Goal: Task Accomplishment & Management: Manage account settings

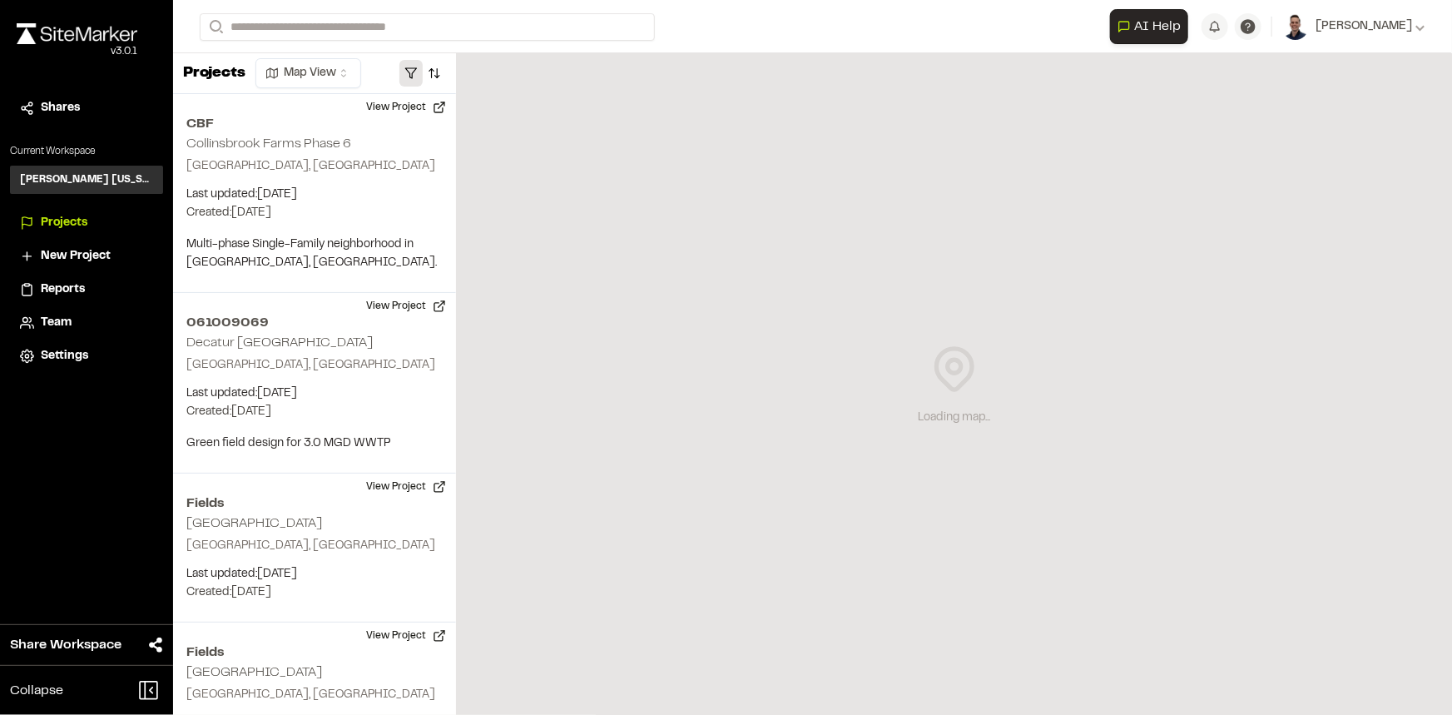
click at [411, 77] on button "button" at bounding box center [410, 73] width 23 height 27
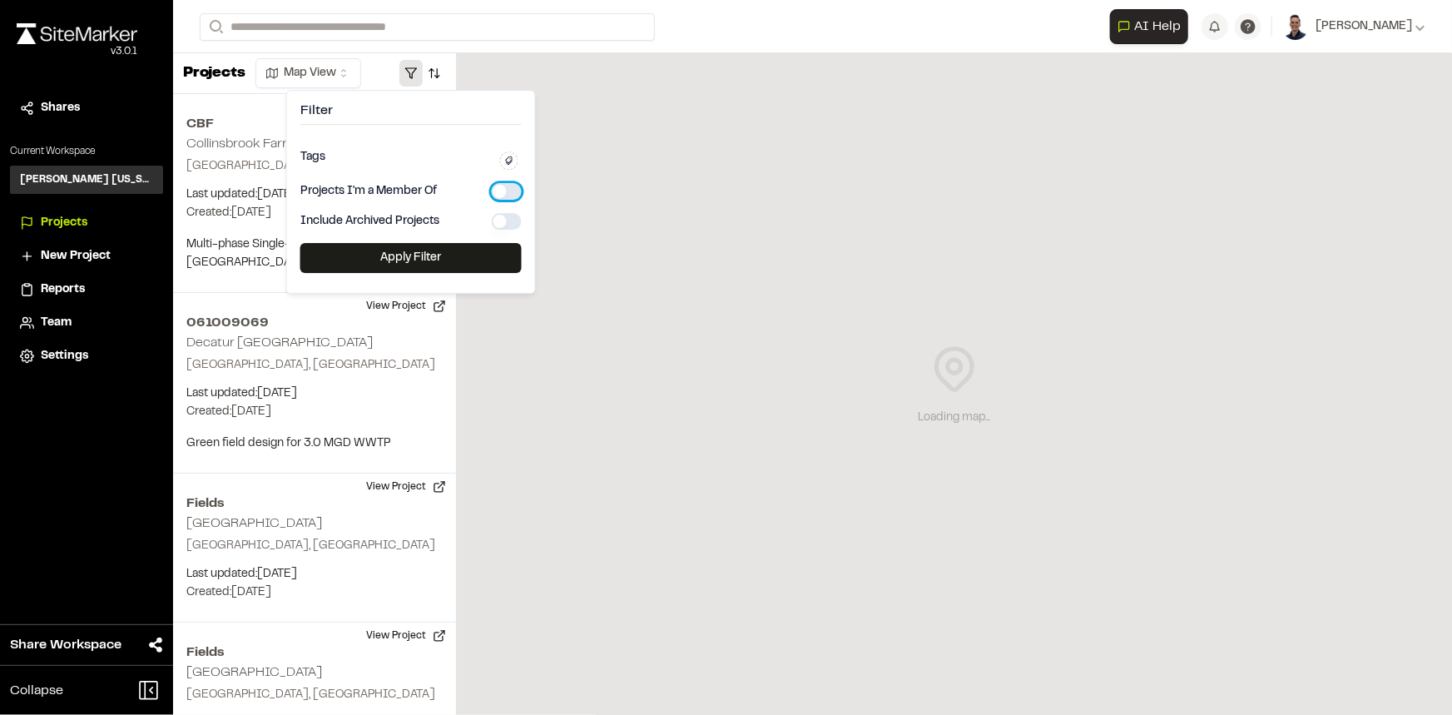
click at [507, 187] on button "button" at bounding box center [507, 191] width 30 height 17
click at [483, 255] on button "Apply Filter" at bounding box center [410, 258] width 221 height 30
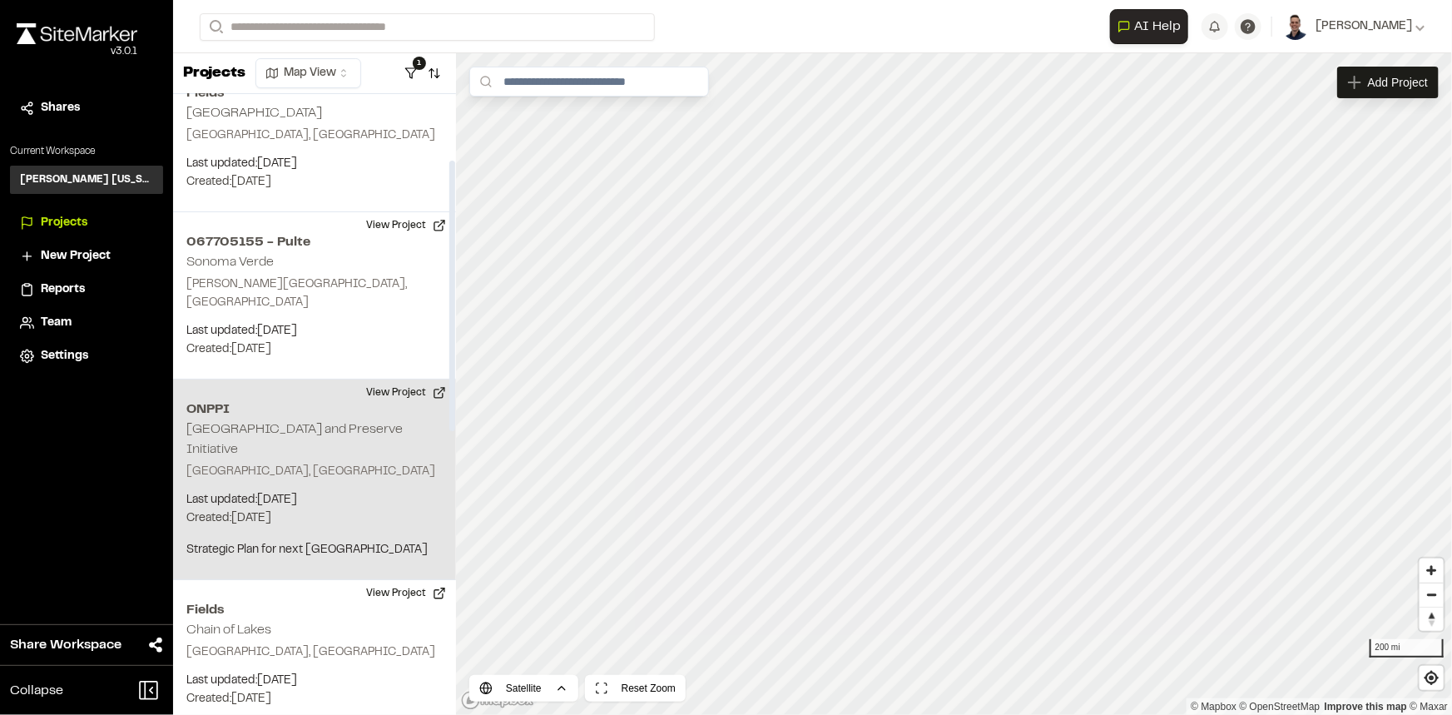
scroll to position [226, 0]
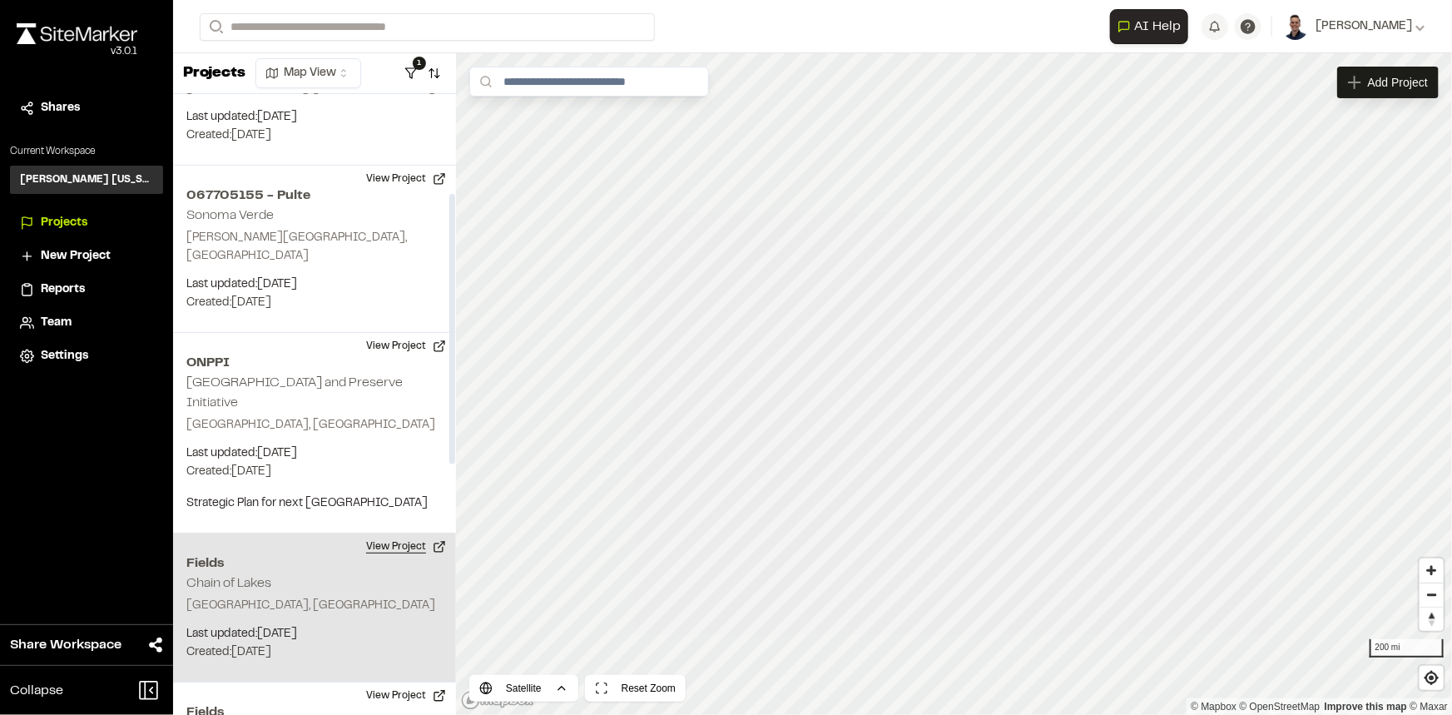
click at [366, 533] on button "View Project" at bounding box center [406, 546] width 100 height 27
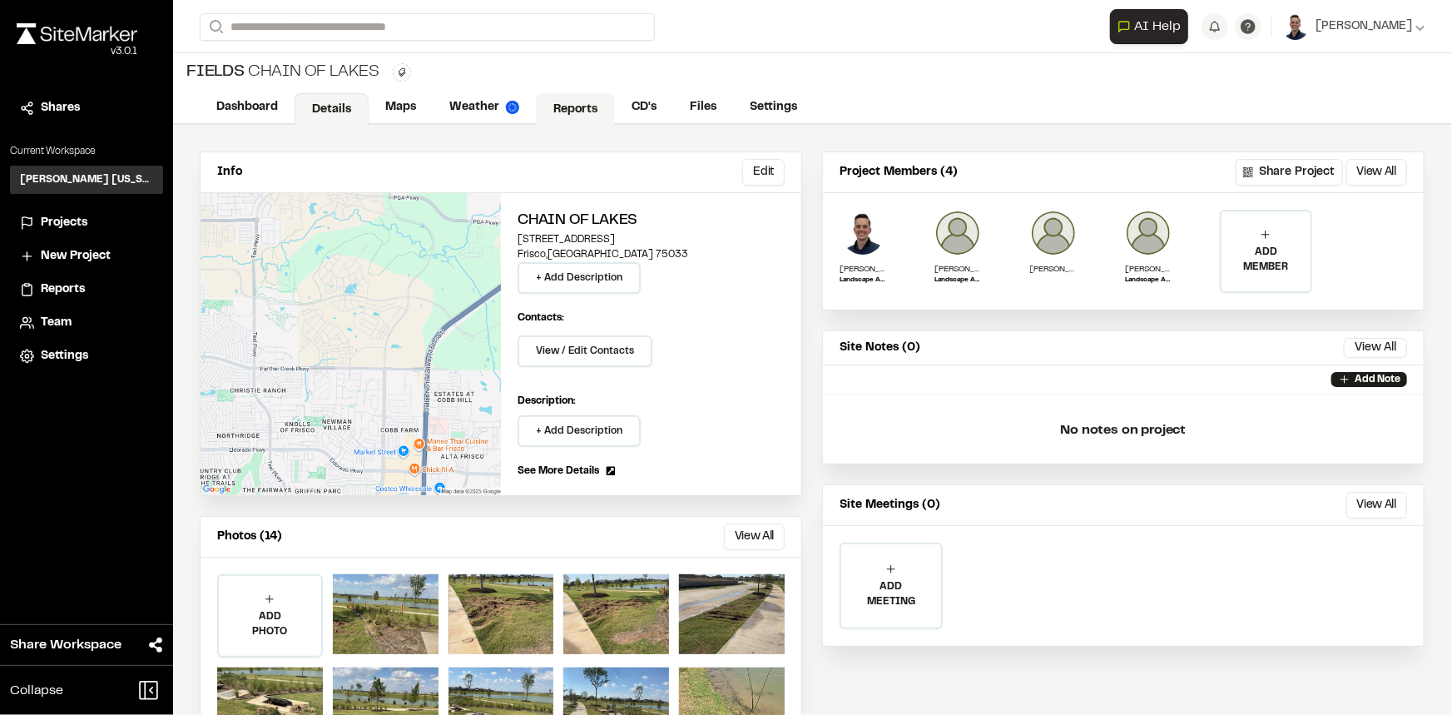
click at [575, 105] on link "Reports" at bounding box center [575, 109] width 79 height 32
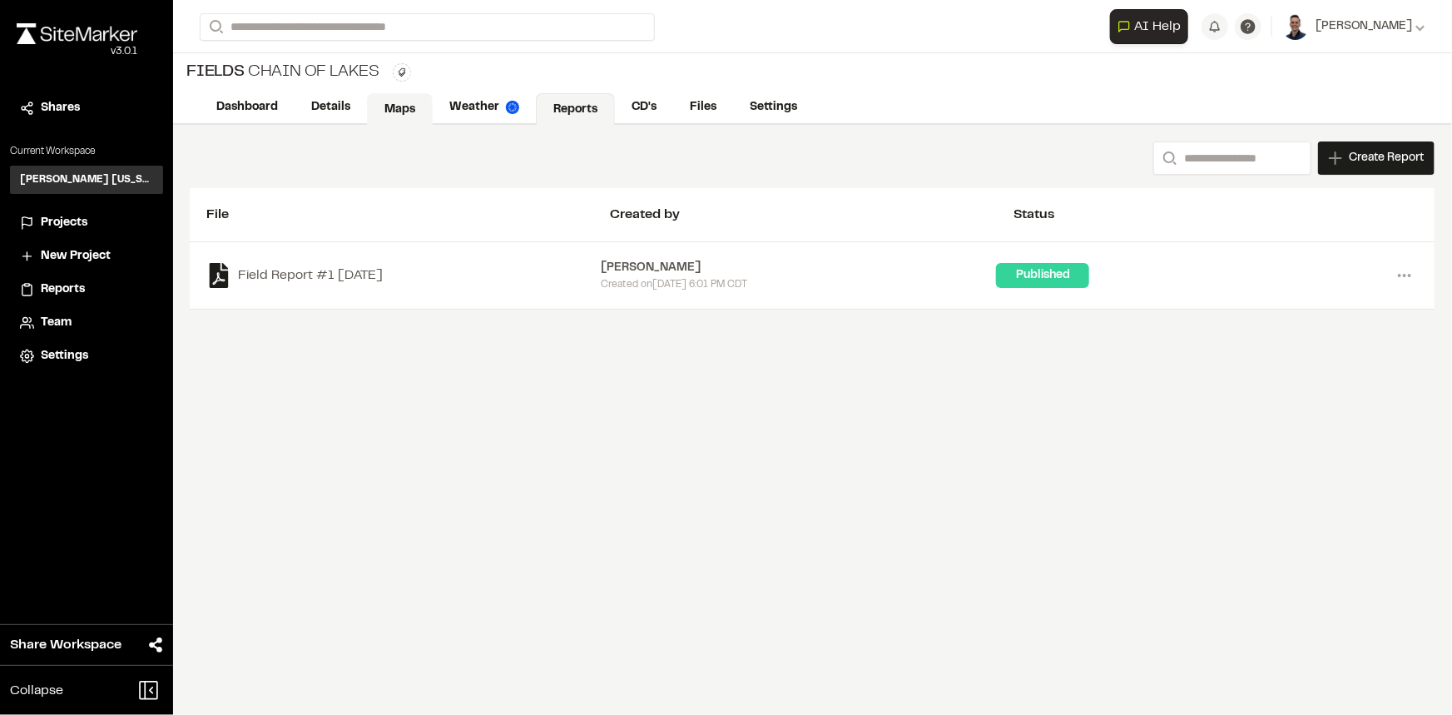
drag, startPoint x: 384, startPoint y: 106, endPoint x: 366, endPoint y: 108, distance: 18.4
click at [387, 106] on link "Maps" at bounding box center [400, 109] width 66 height 32
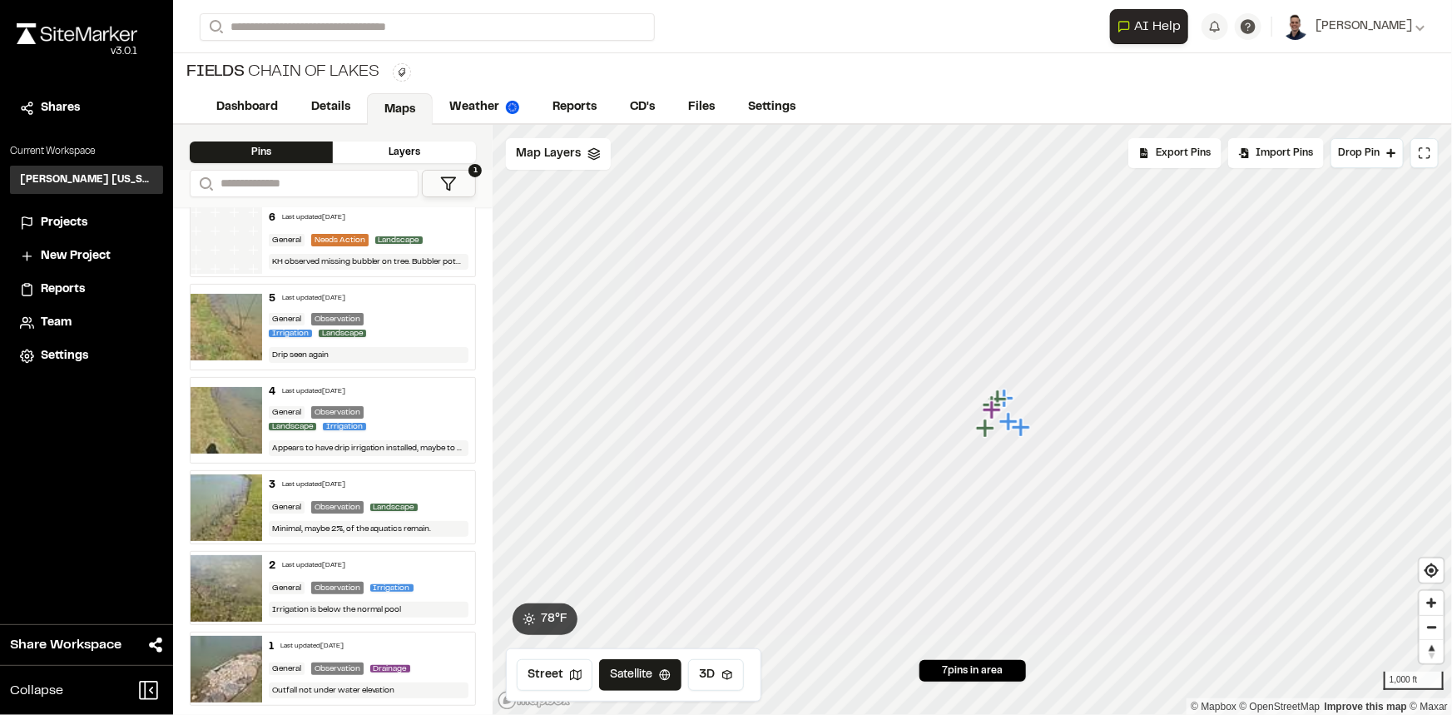
scroll to position [92, 0]
click at [453, 172] on button "1" at bounding box center [449, 183] width 55 height 27
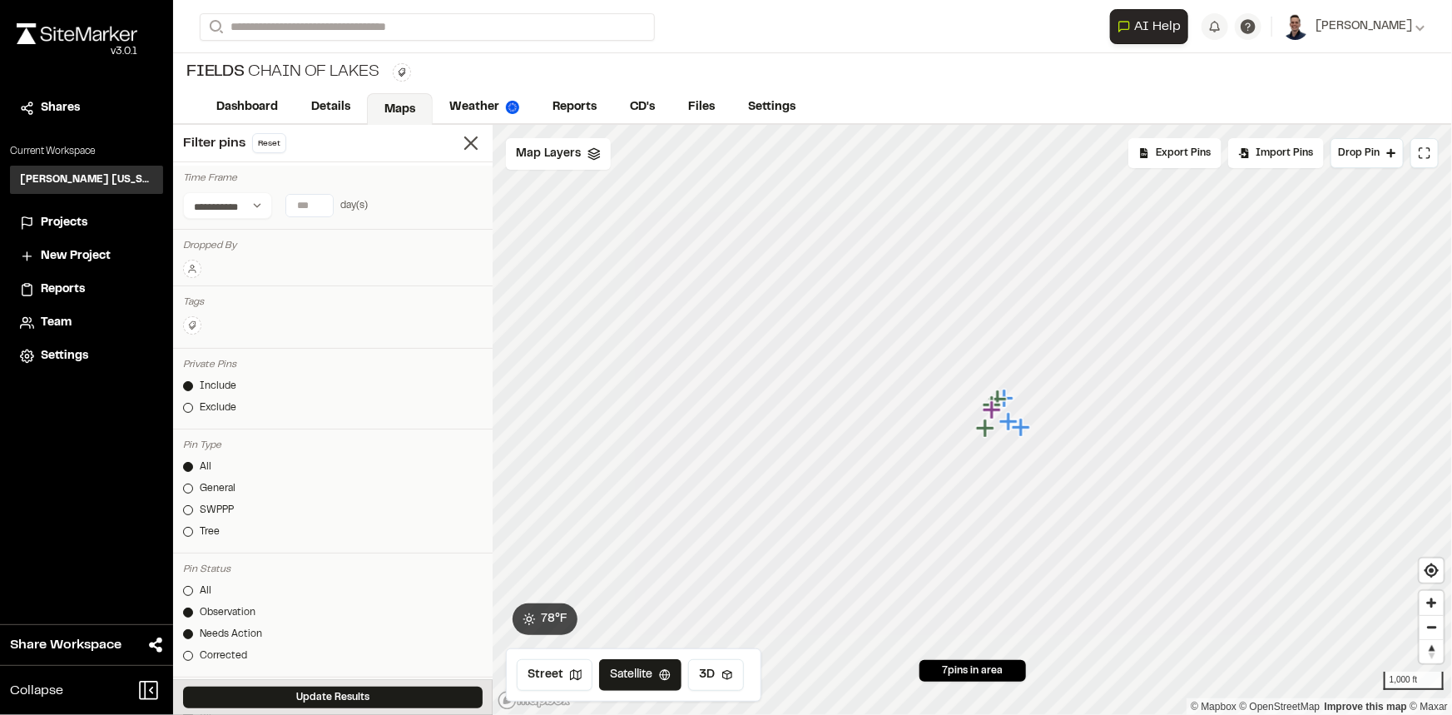
click at [319, 205] on input "*" at bounding box center [309, 206] width 47 height 22
type input "*"
click at [319, 205] on input "*" at bounding box center [309, 206] width 47 height 22
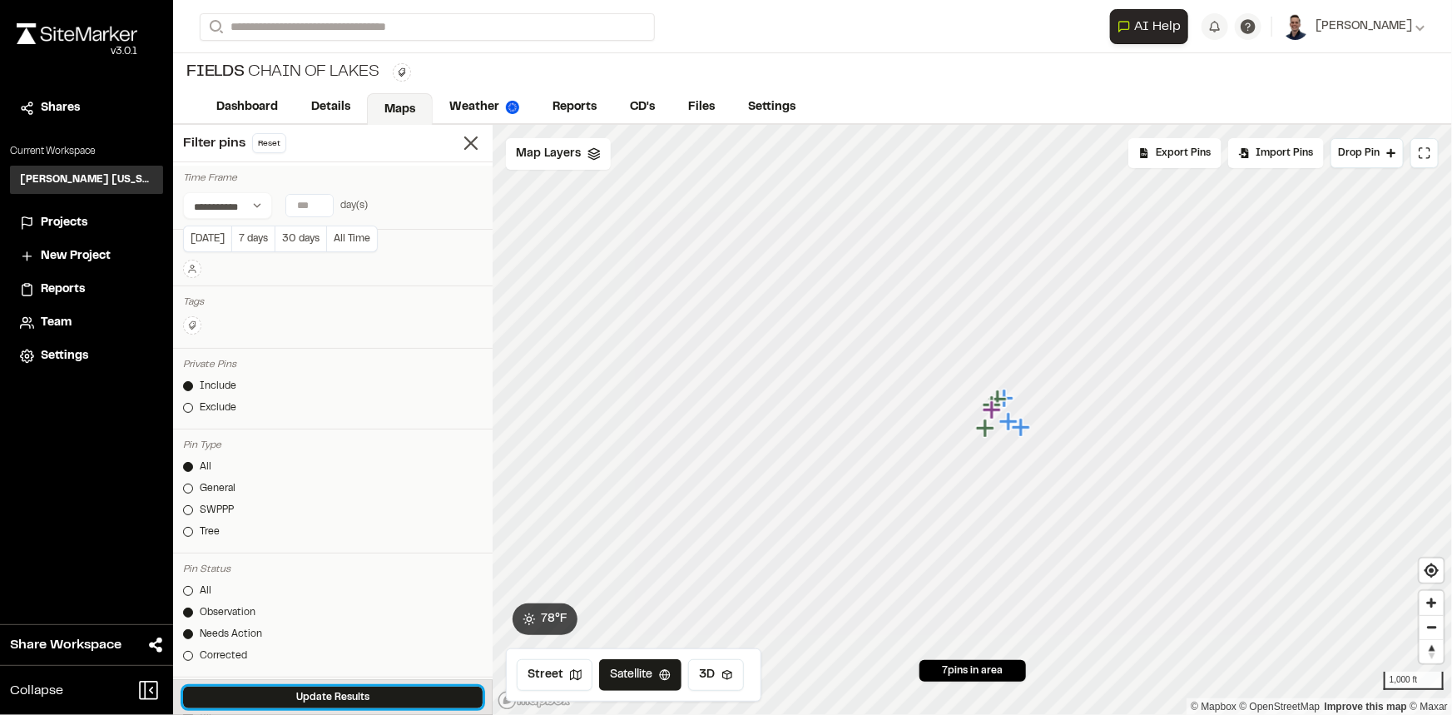
click at [353, 697] on button "Update Results" at bounding box center [332, 697] width 299 height 22
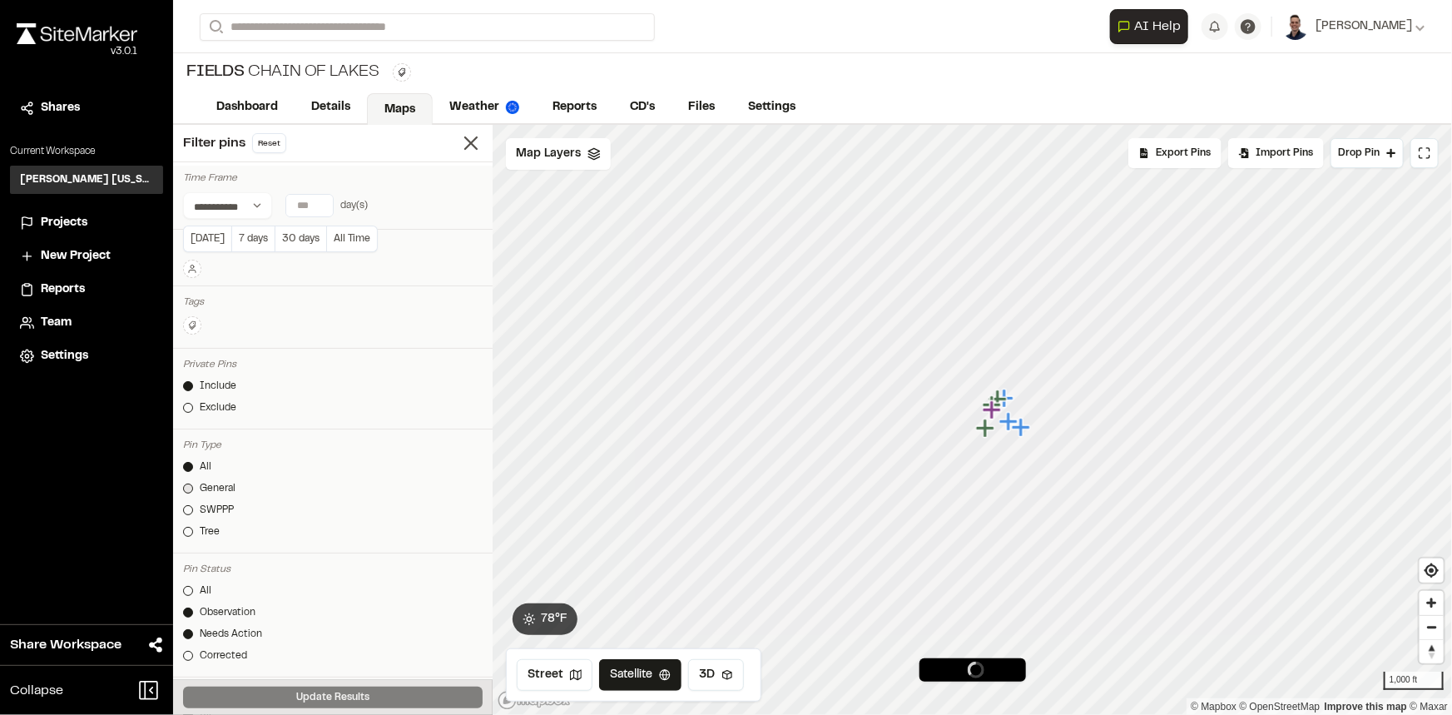
scroll to position [0, 0]
click at [459, 143] on icon at bounding box center [470, 142] width 23 height 23
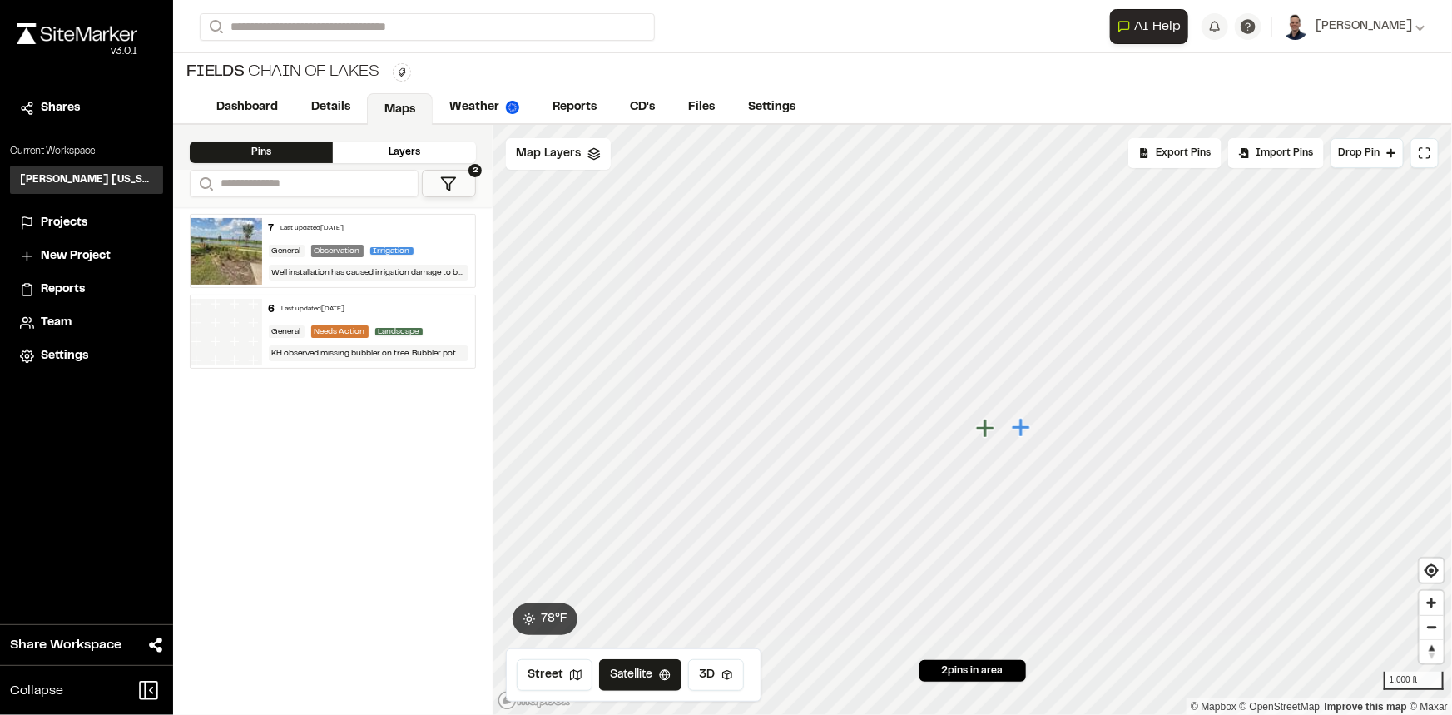
click at [433, 312] on div "6 Last updated [DATE]" at bounding box center [369, 309] width 200 height 15
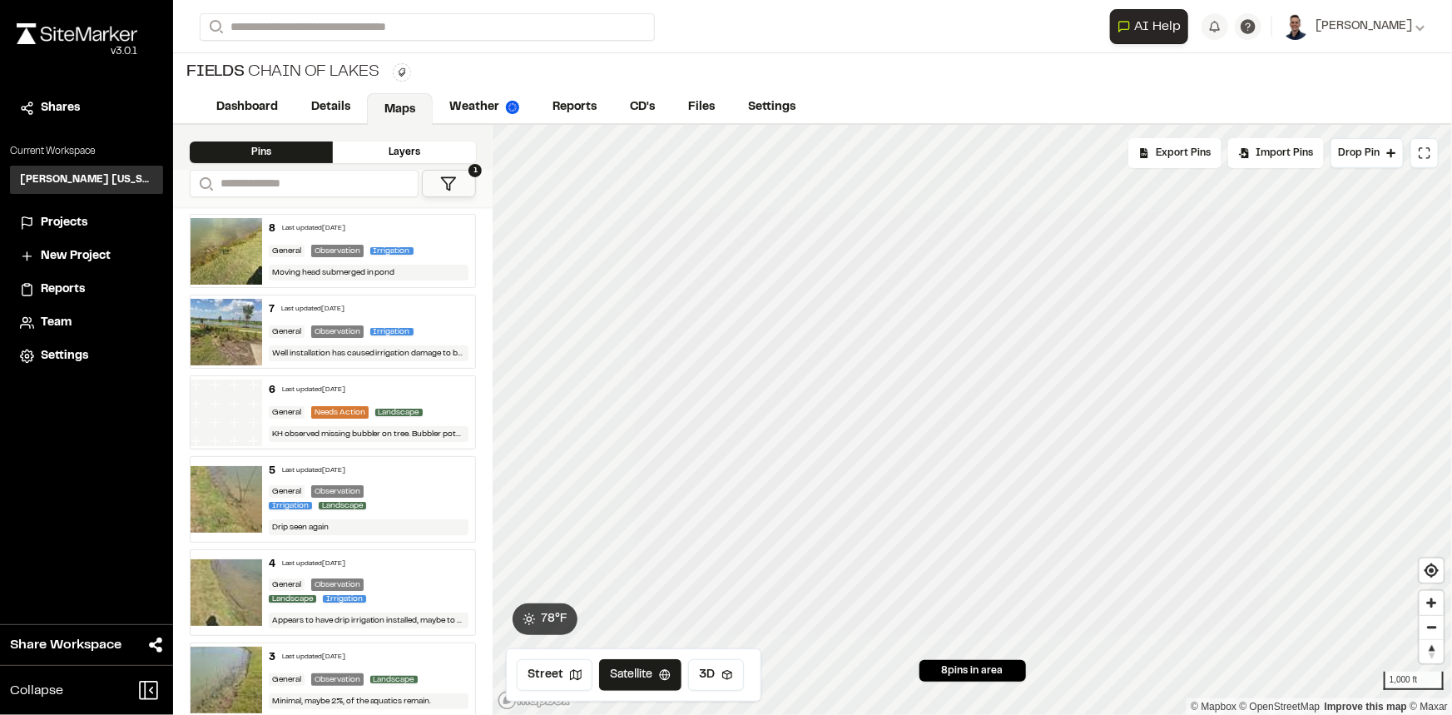
click at [449, 179] on icon at bounding box center [448, 184] width 17 height 17
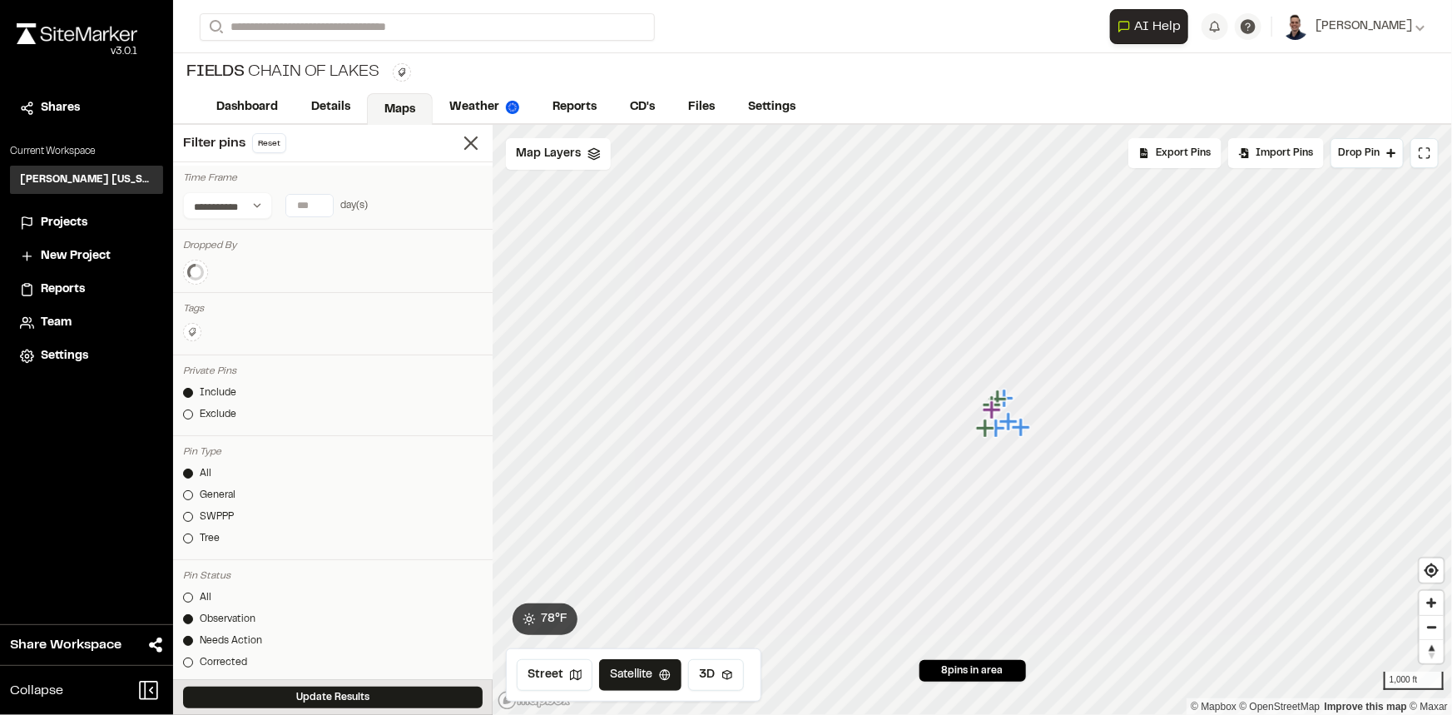
click at [318, 200] on input "*" at bounding box center [309, 206] width 47 height 22
type input "*"
click at [318, 200] on input "*" at bounding box center [309, 206] width 47 height 22
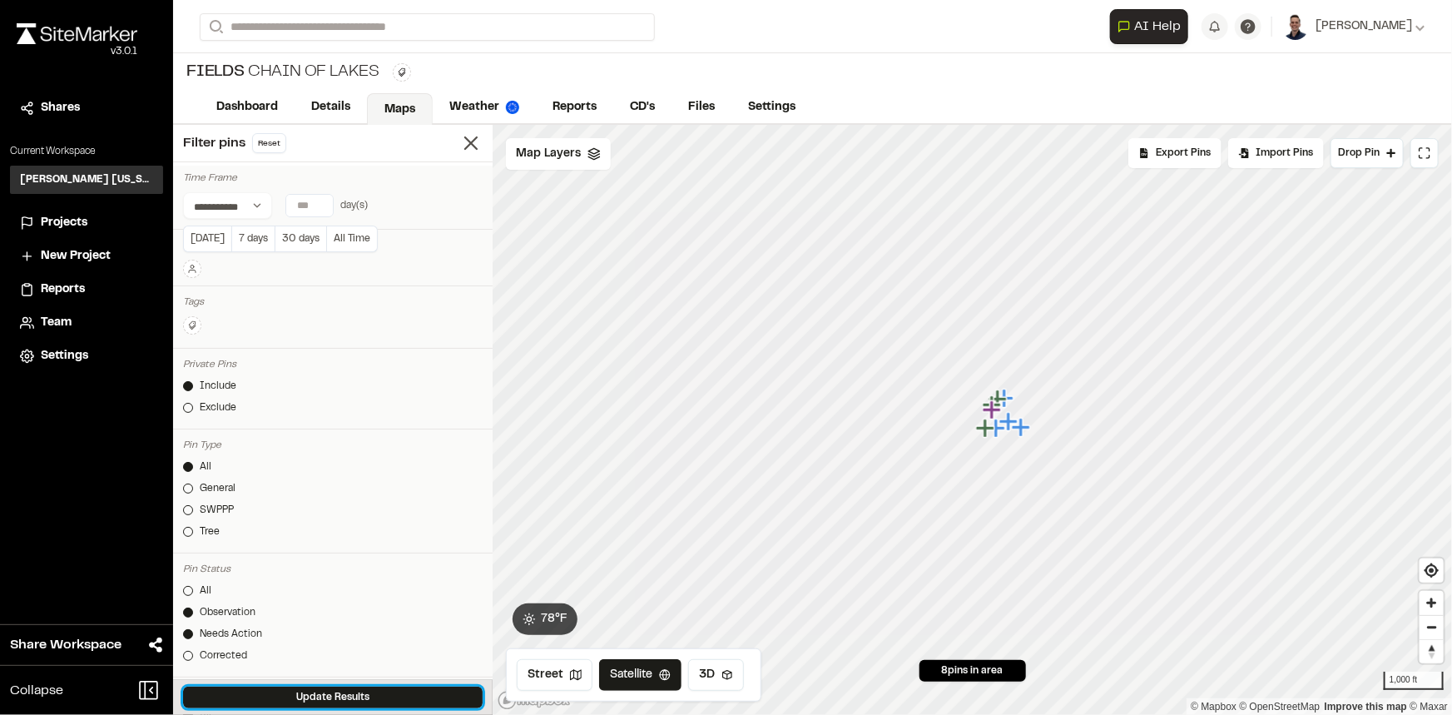
click at [424, 699] on button "Update Results" at bounding box center [332, 697] width 299 height 22
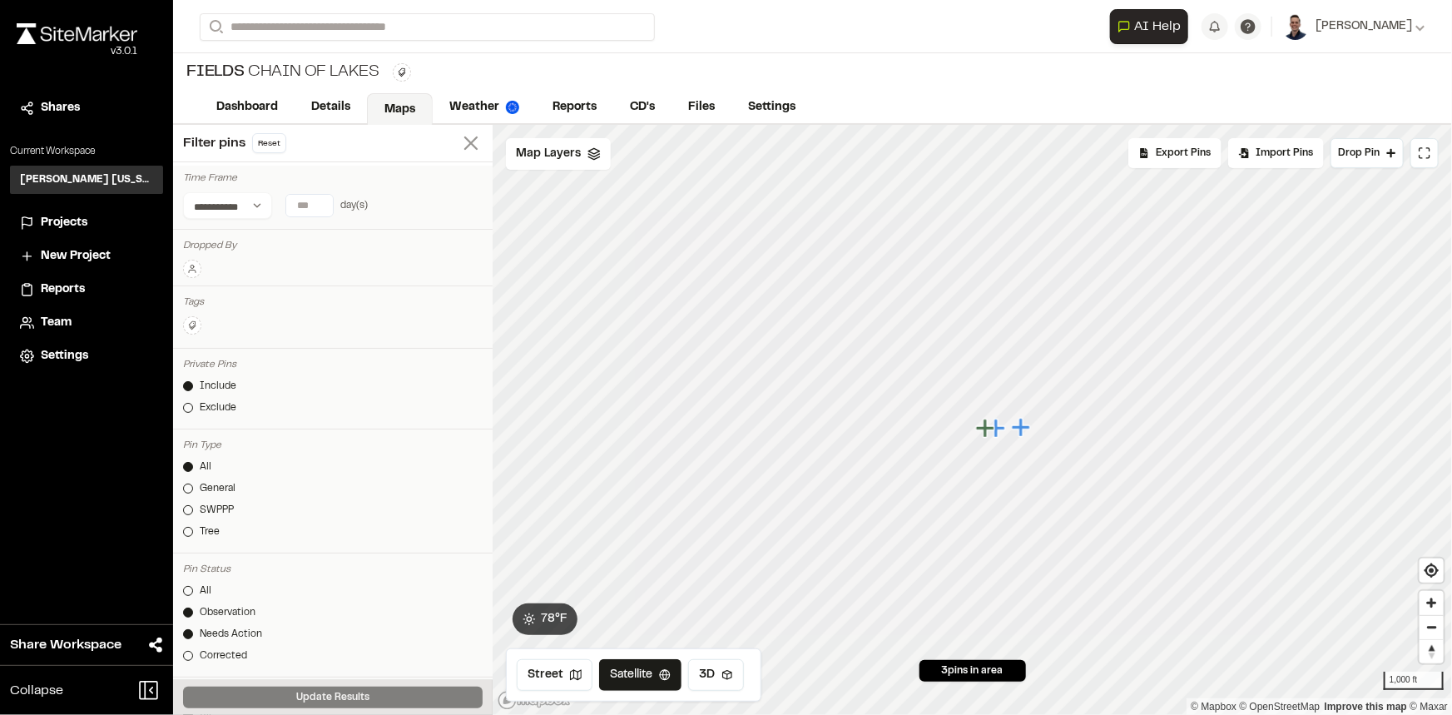
click at [459, 146] on icon at bounding box center [470, 142] width 23 height 23
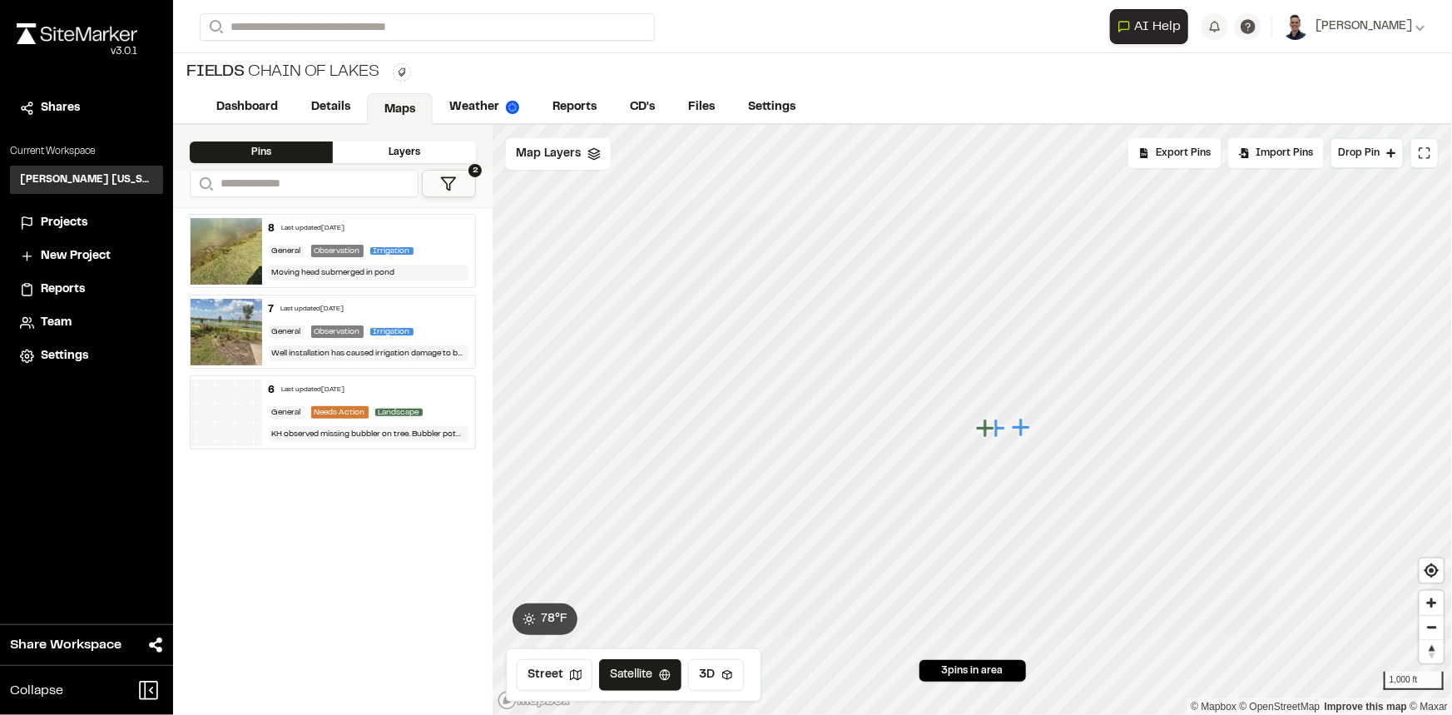
click at [418, 254] on div "Irrigation" at bounding box center [395, 250] width 50 height 15
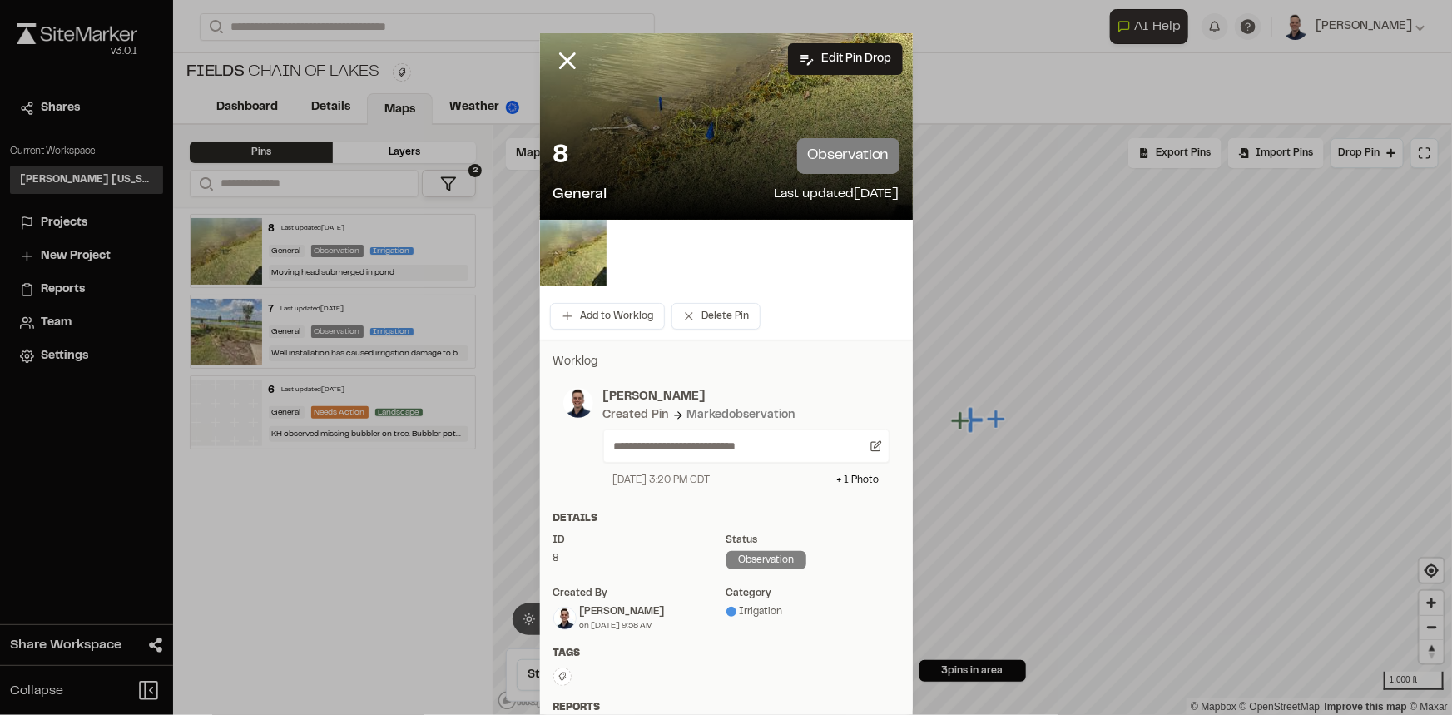
click at [639, 125] on div "8 observation General Last updated [DATE]" at bounding box center [726, 172] width 373 height 95
click at [556, 64] on icon at bounding box center [567, 61] width 28 height 28
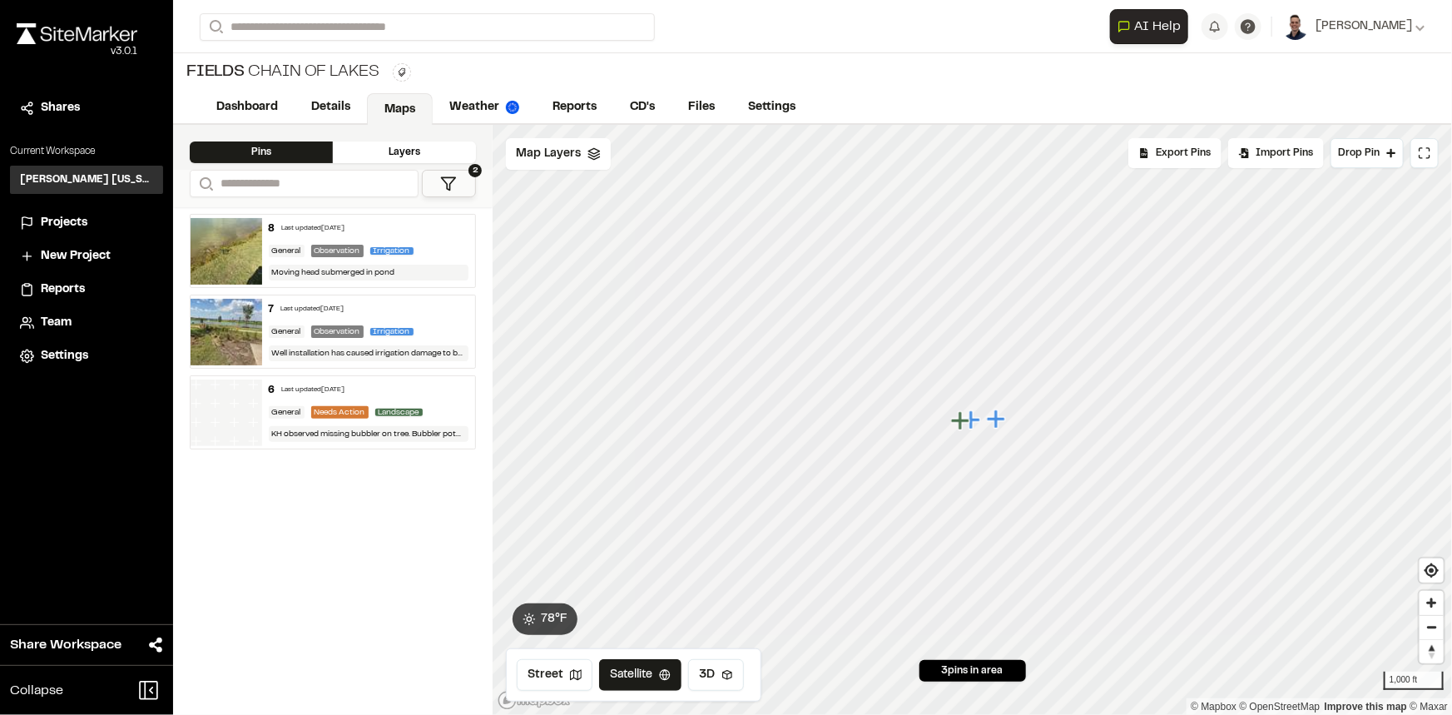
click at [414, 383] on div "6 Last updated [DATE]" at bounding box center [369, 390] width 200 height 15
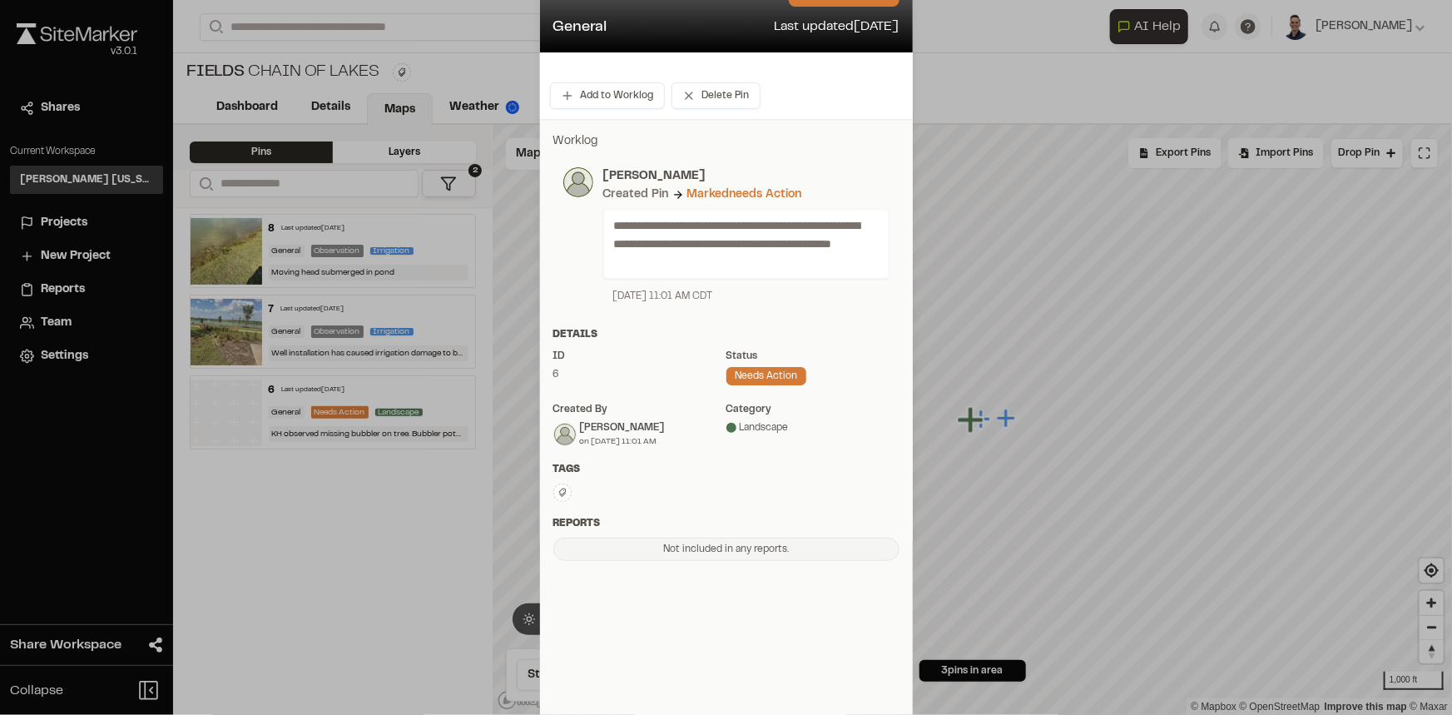
scroll to position [173, 0]
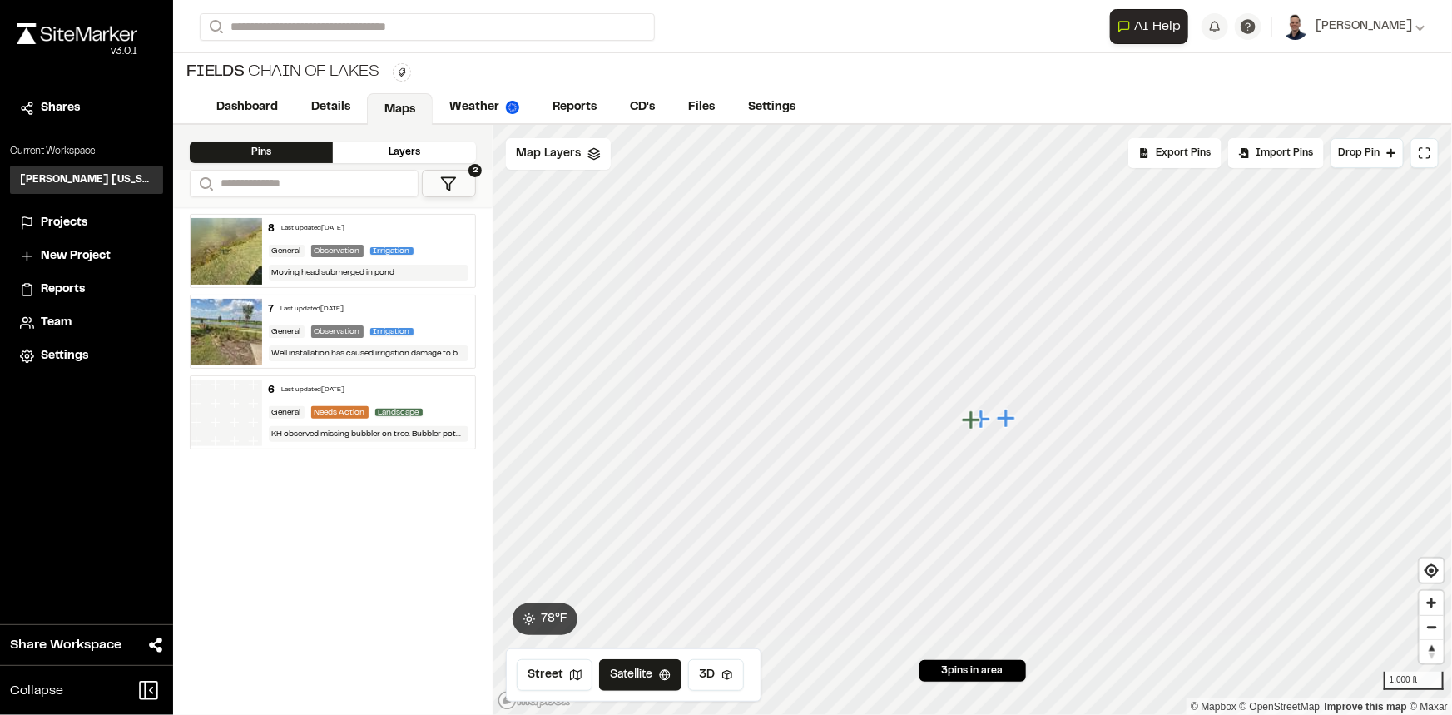
click at [413, 302] on div "7 Last updated [DATE]" at bounding box center [369, 309] width 200 height 15
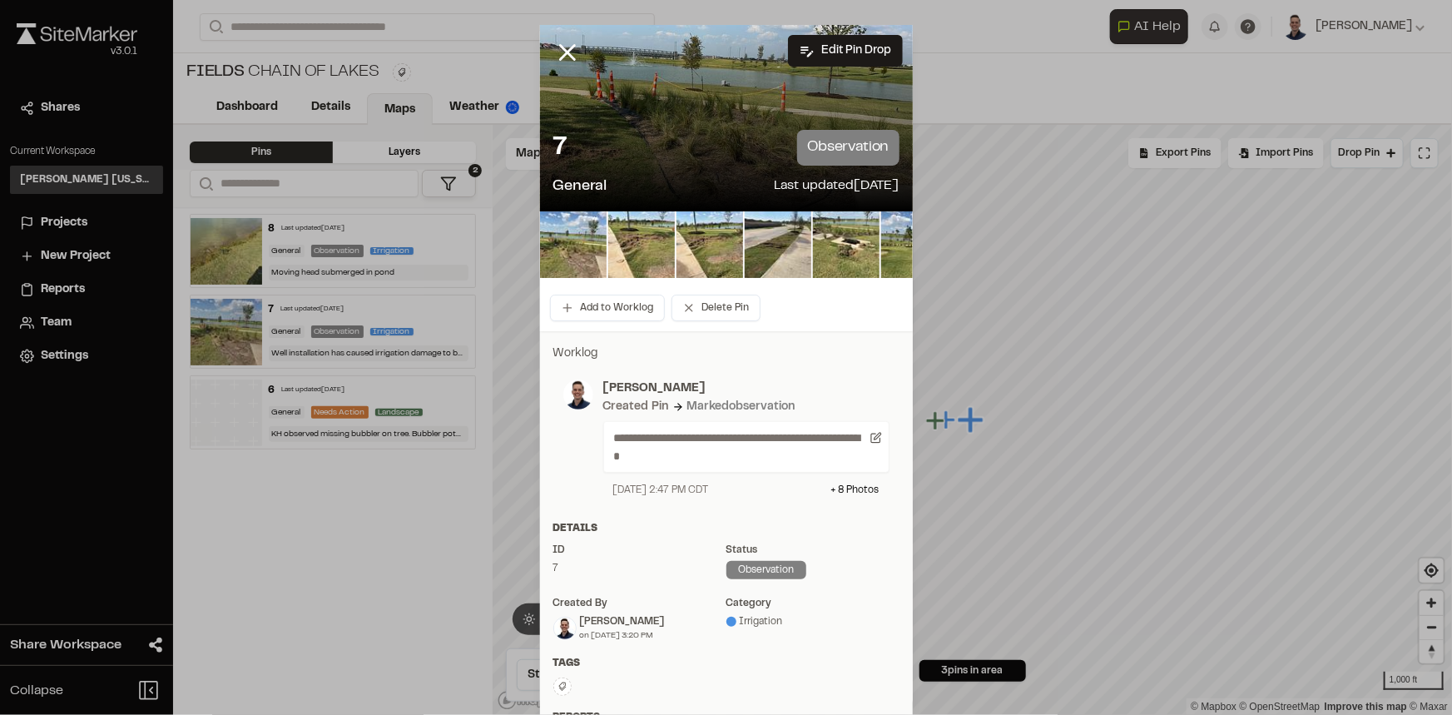
scroll to position [0, 0]
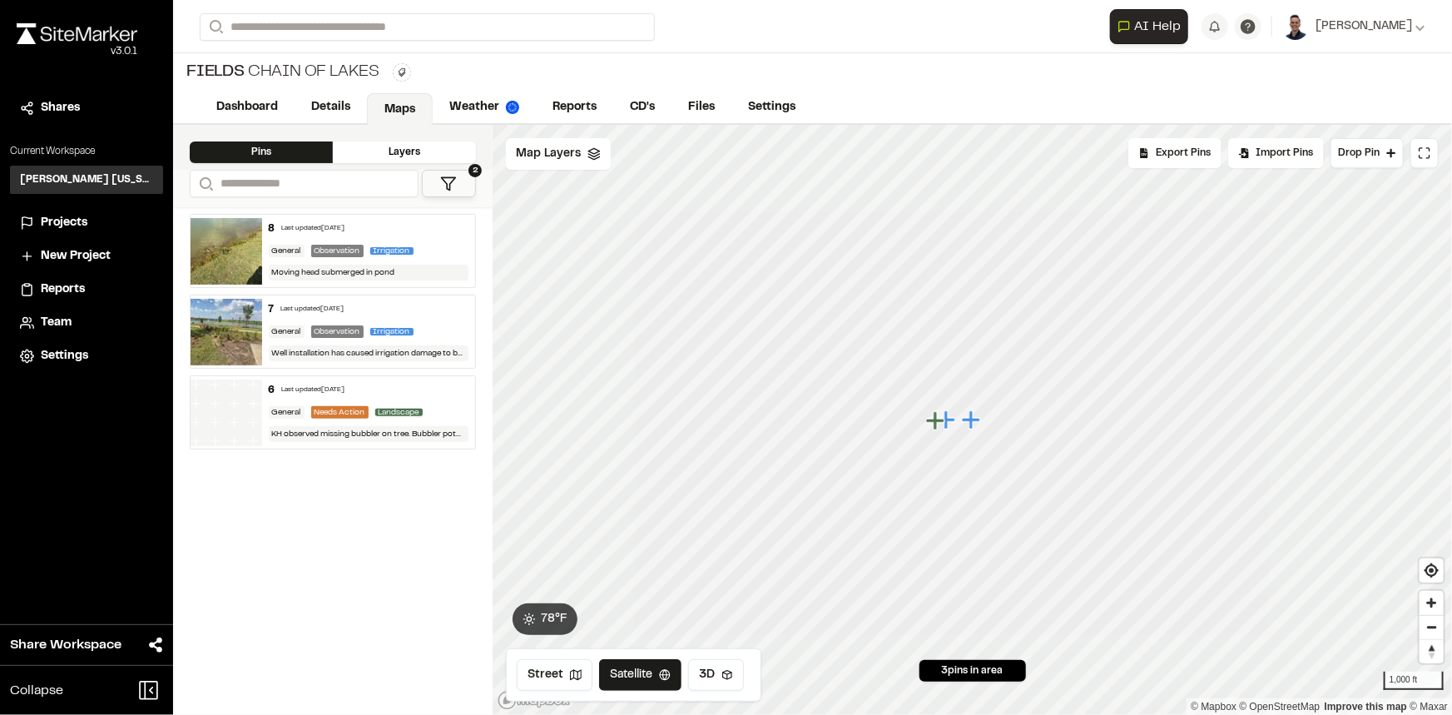
click at [423, 383] on div "6 Last updated [DATE]" at bounding box center [369, 390] width 200 height 15
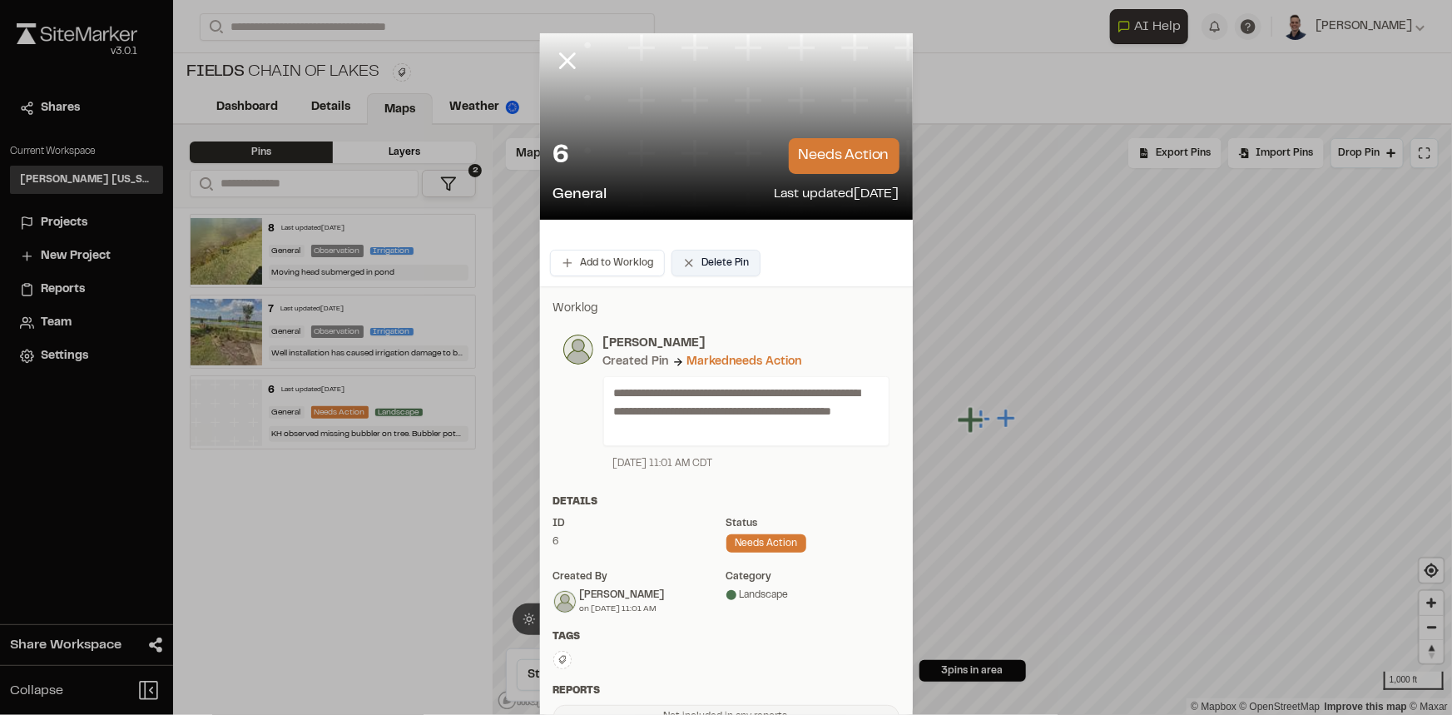
click at [723, 264] on button "Delete Pin" at bounding box center [715, 263] width 89 height 27
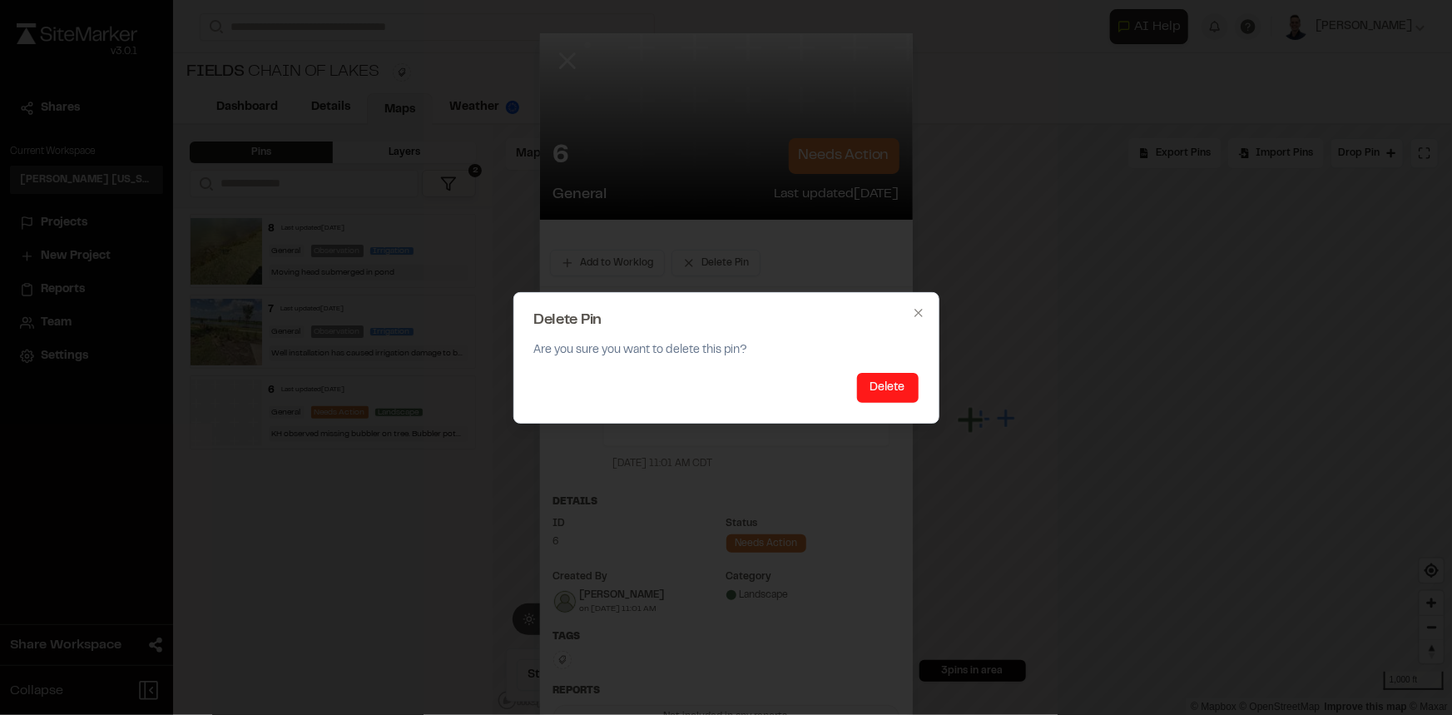
click at [897, 386] on button "Delete" at bounding box center [888, 388] width 62 height 30
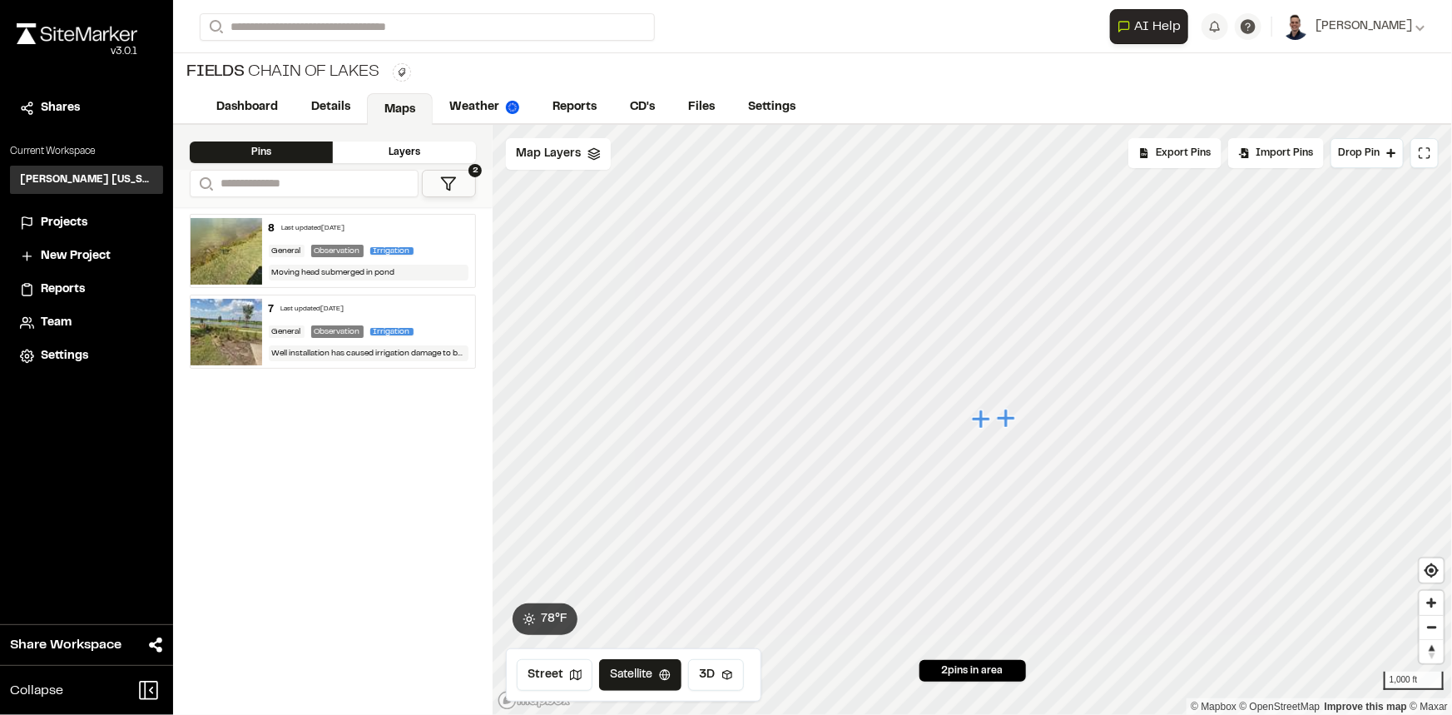
click at [369, 507] on div "8 Last updated [DATE] General Observation Irrigation Moving head submerged in p…" at bounding box center [332, 460] width 319 height 507
click at [561, 156] on span "Map Layers" at bounding box center [548, 154] width 65 height 18
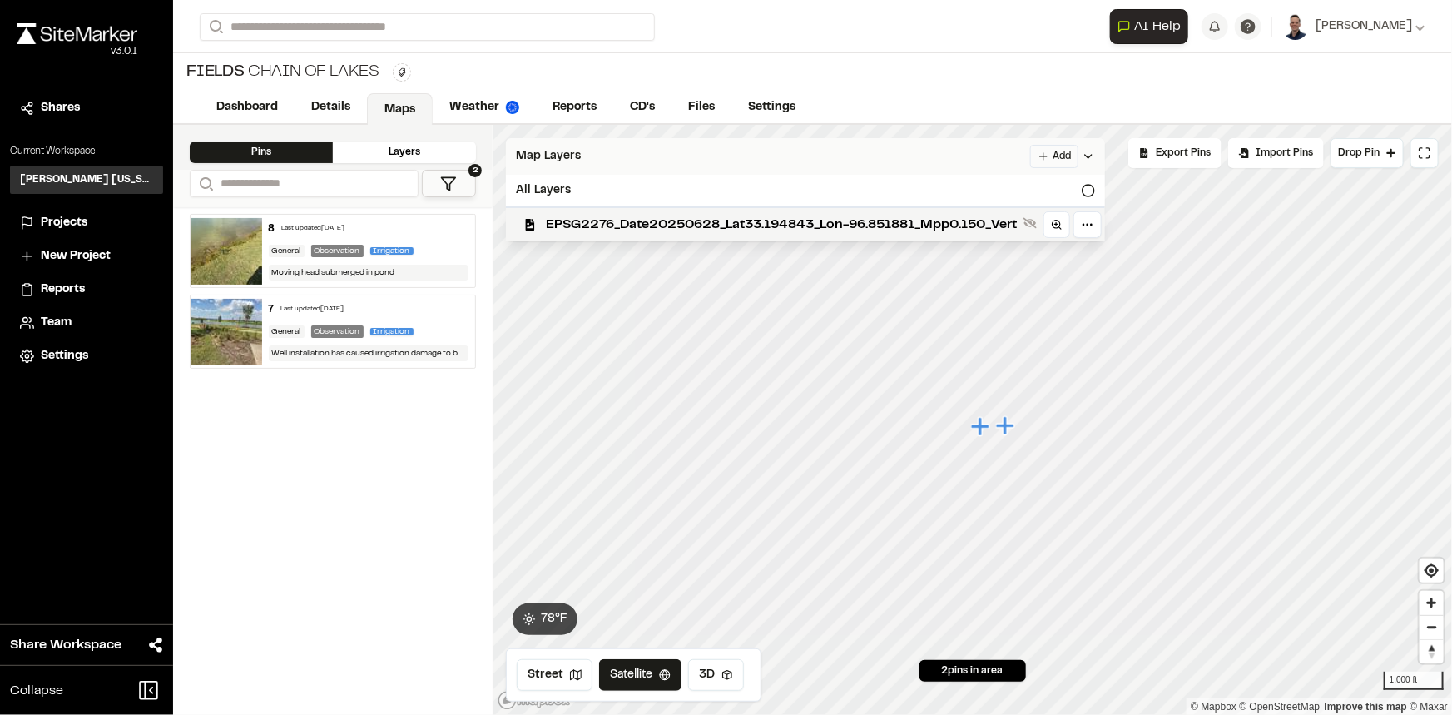
click at [1049, 154] on html "**********" at bounding box center [726, 357] width 1452 height 715
click at [1017, 181] on link "Add Layer" at bounding box center [1019, 189] width 125 height 28
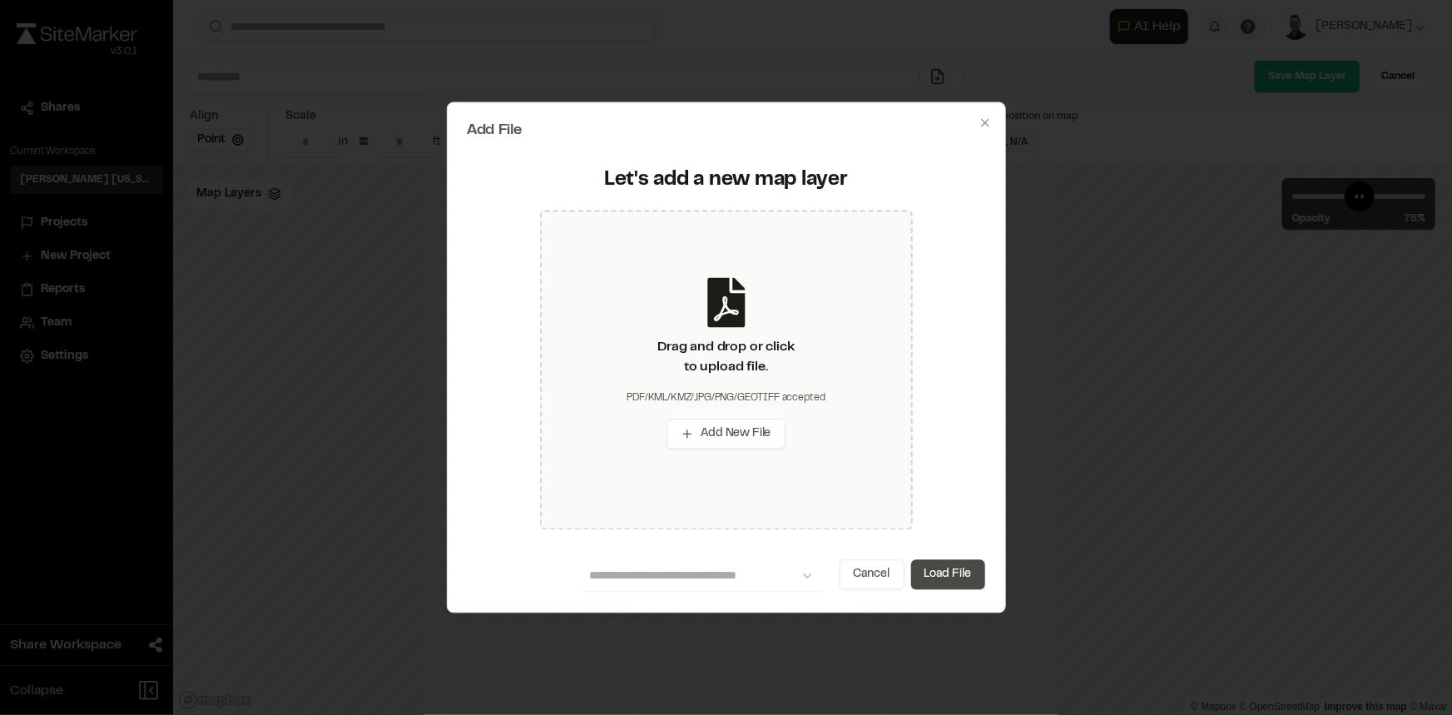
click at [924, 574] on button "Load File" at bounding box center [948, 575] width 74 height 30
type input "*"
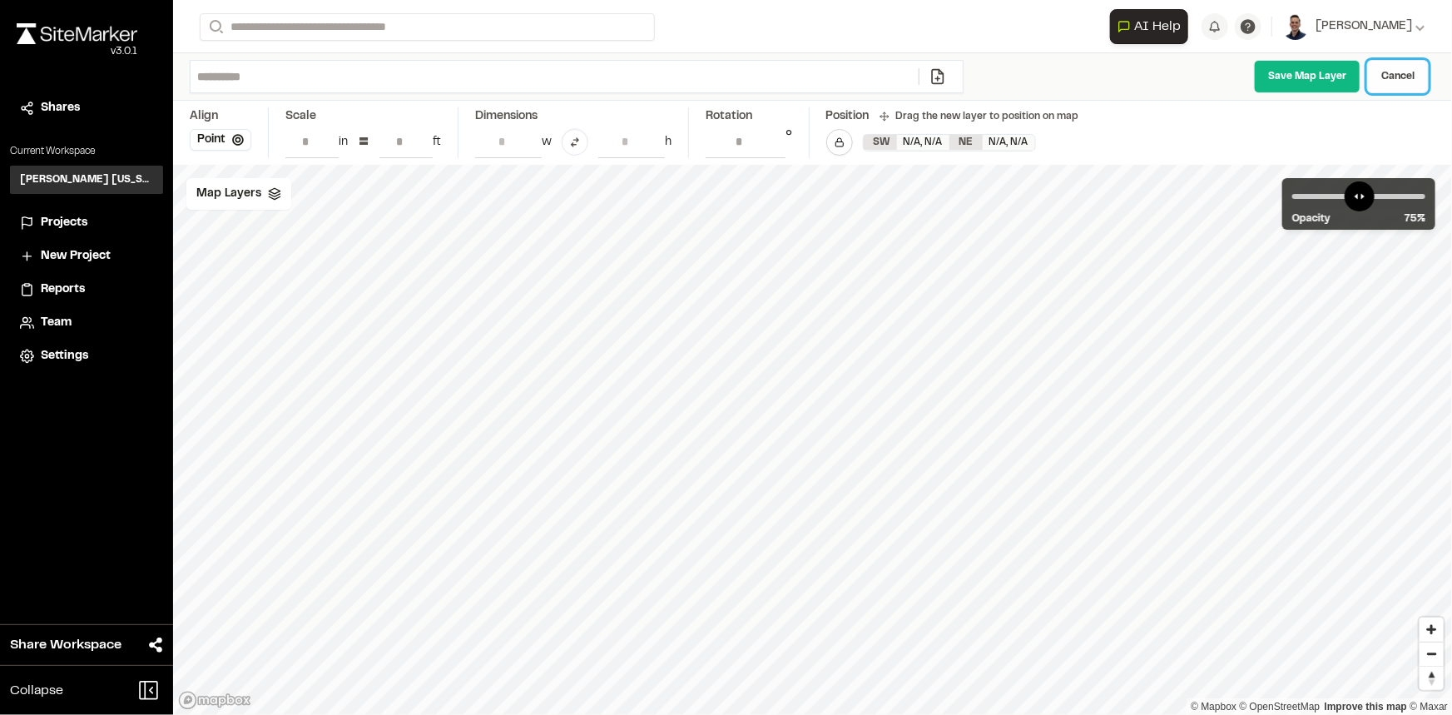
click at [1375, 73] on link "Cancel" at bounding box center [1398, 76] width 62 height 33
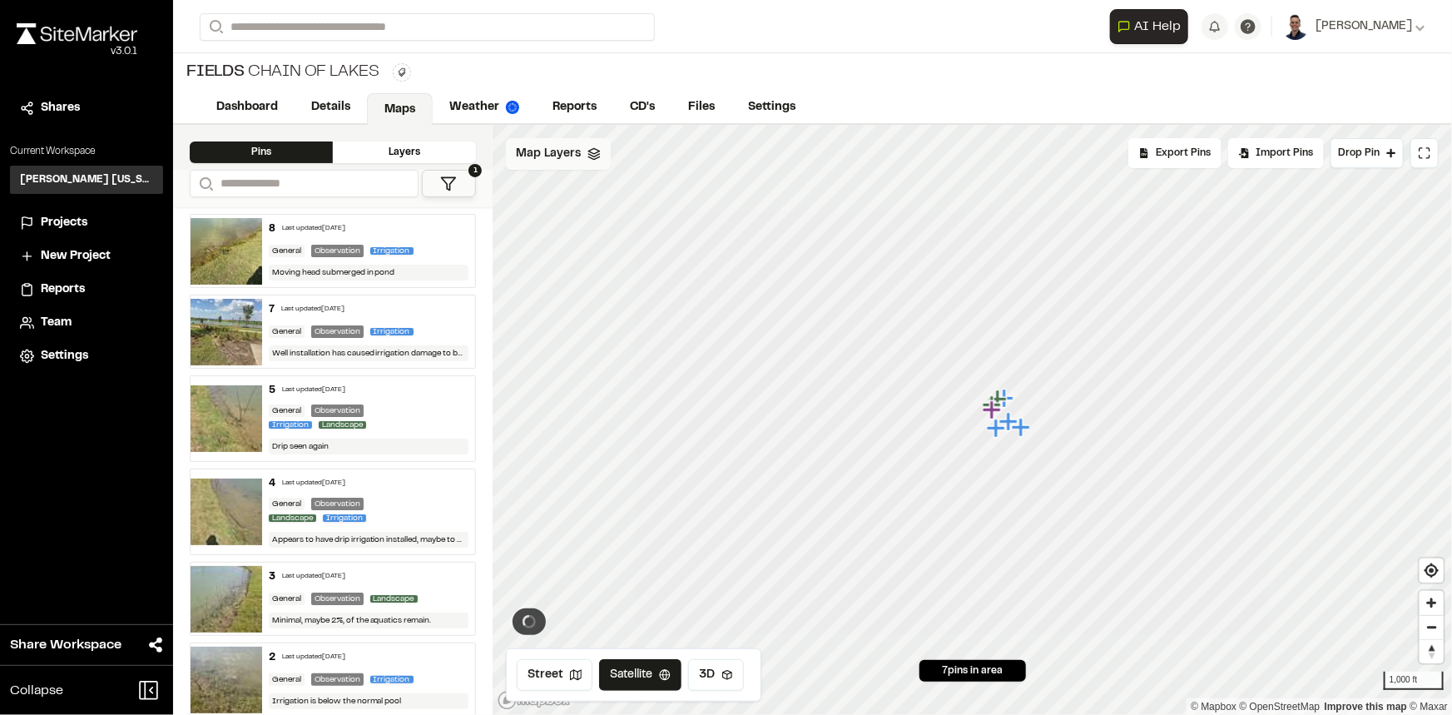
click at [553, 150] on span "Map Layers" at bounding box center [548, 154] width 65 height 18
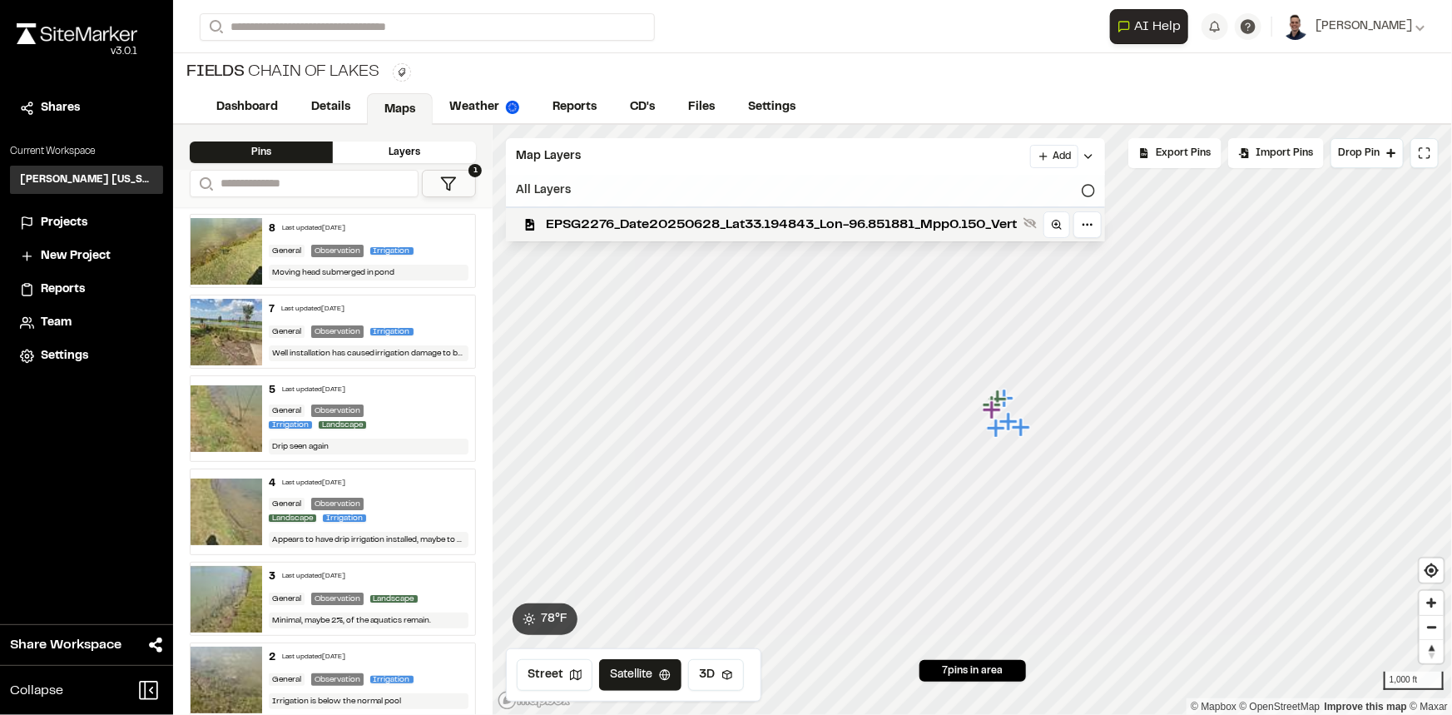
click at [562, 177] on div "All Layers" at bounding box center [805, 191] width 599 height 32
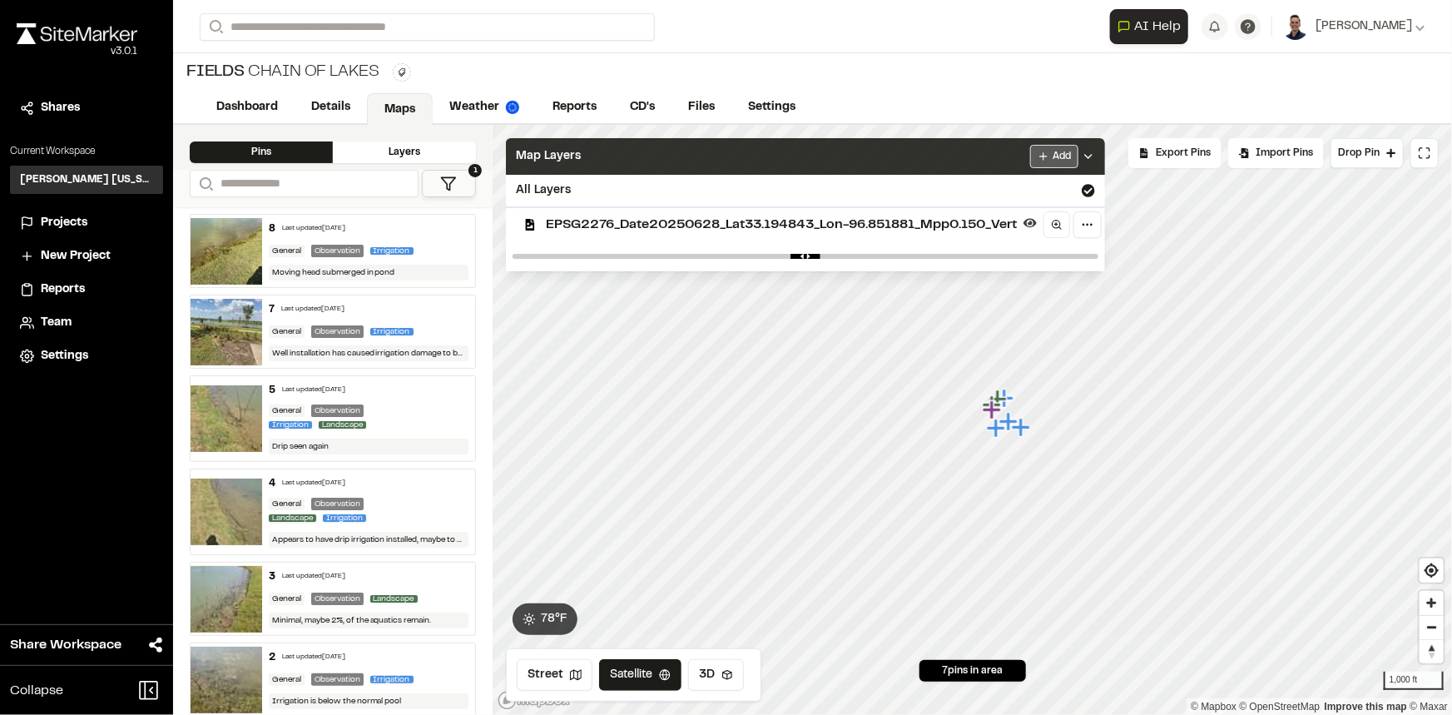
click at [1051, 159] on html "**********" at bounding box center [726, 357] width 1452 height 715
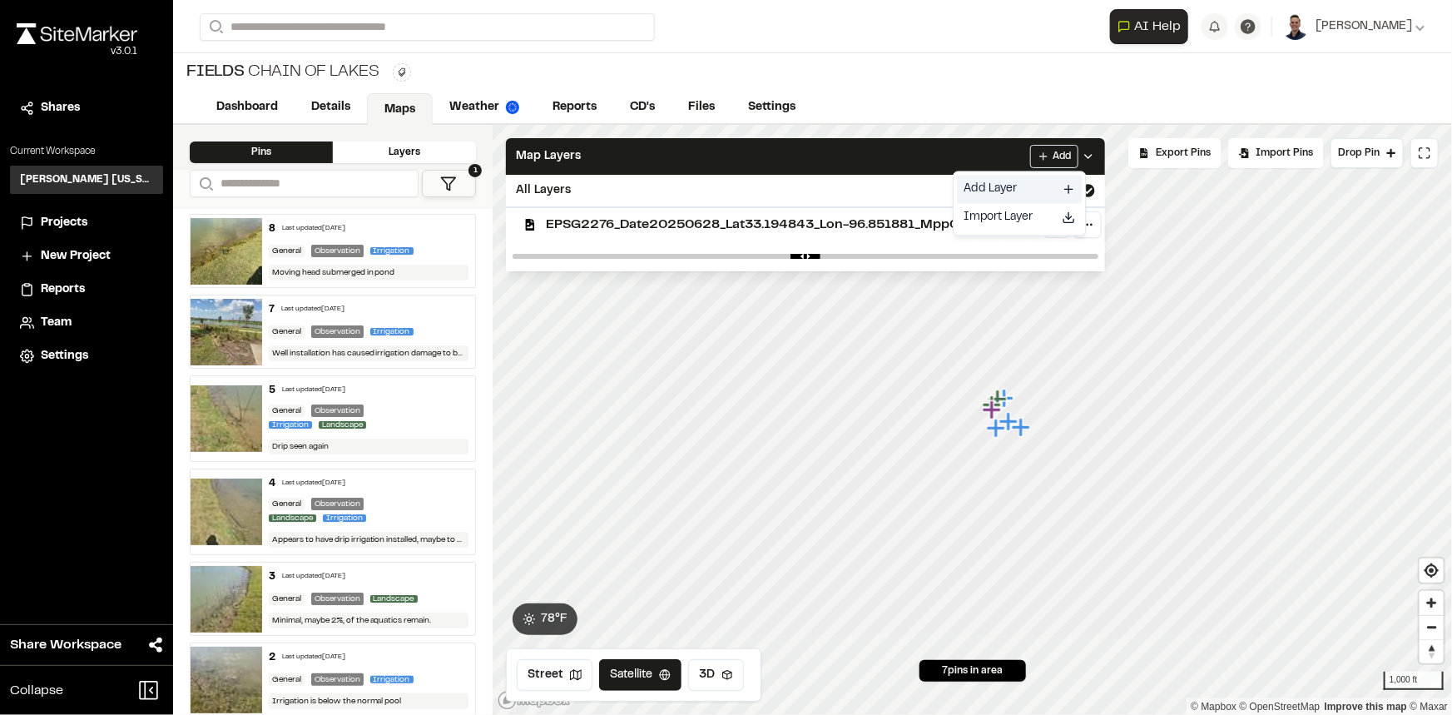
click at [1005, 191] on link "Add Layer" at bounding box center [1019, 189] width 125 height 28
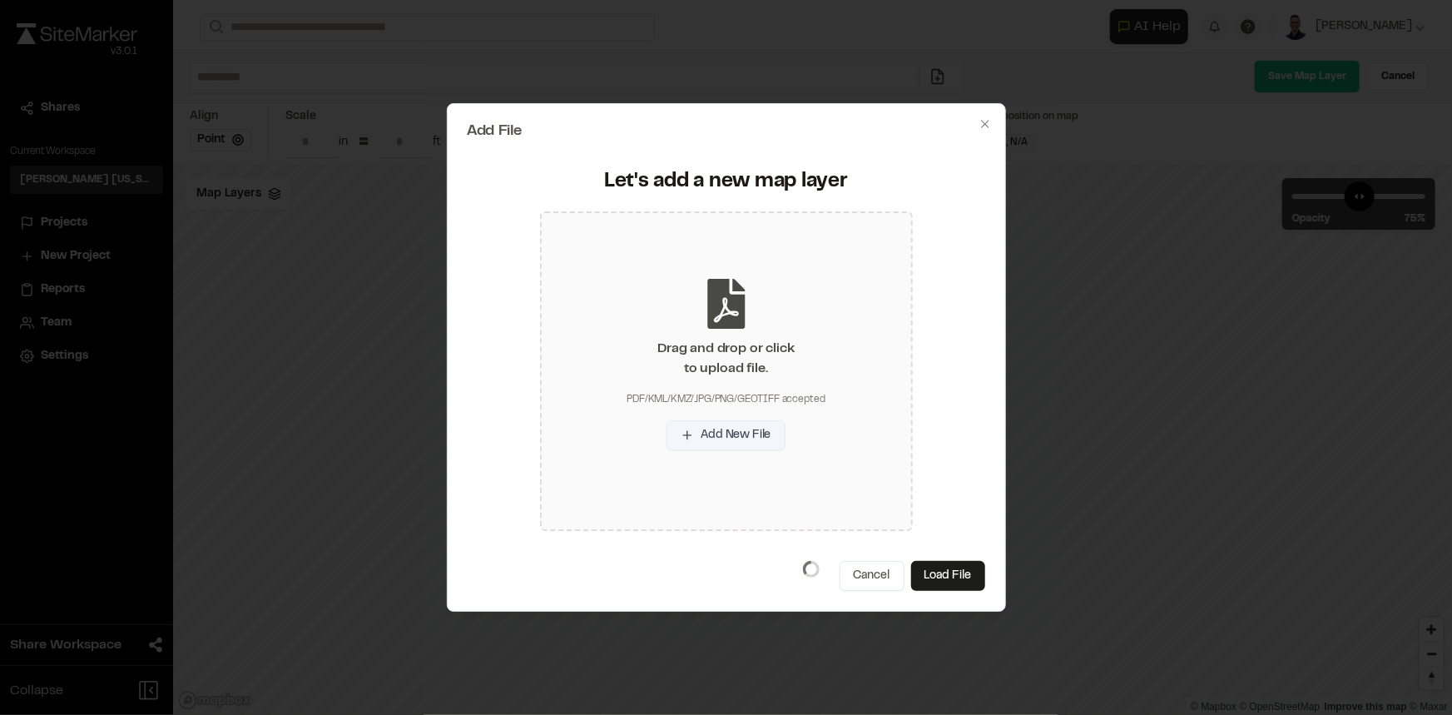
click at [737, 437] on button "Add New File" at bounding box center [725, 435] width 118 height 30
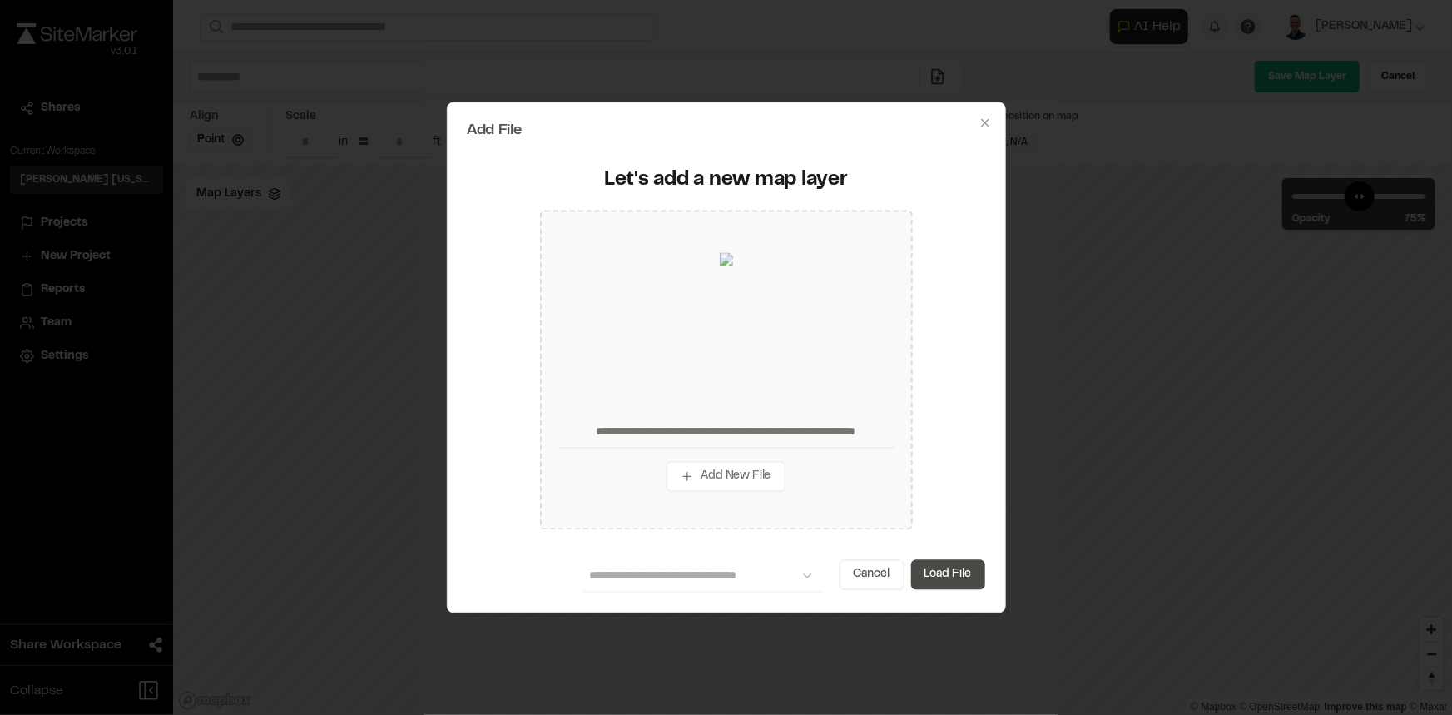
click at [944, 570] on button "Load File" at bounding box center [948, 575] width 74 height 30
type input "**********"
type input "*****"
type input "****"
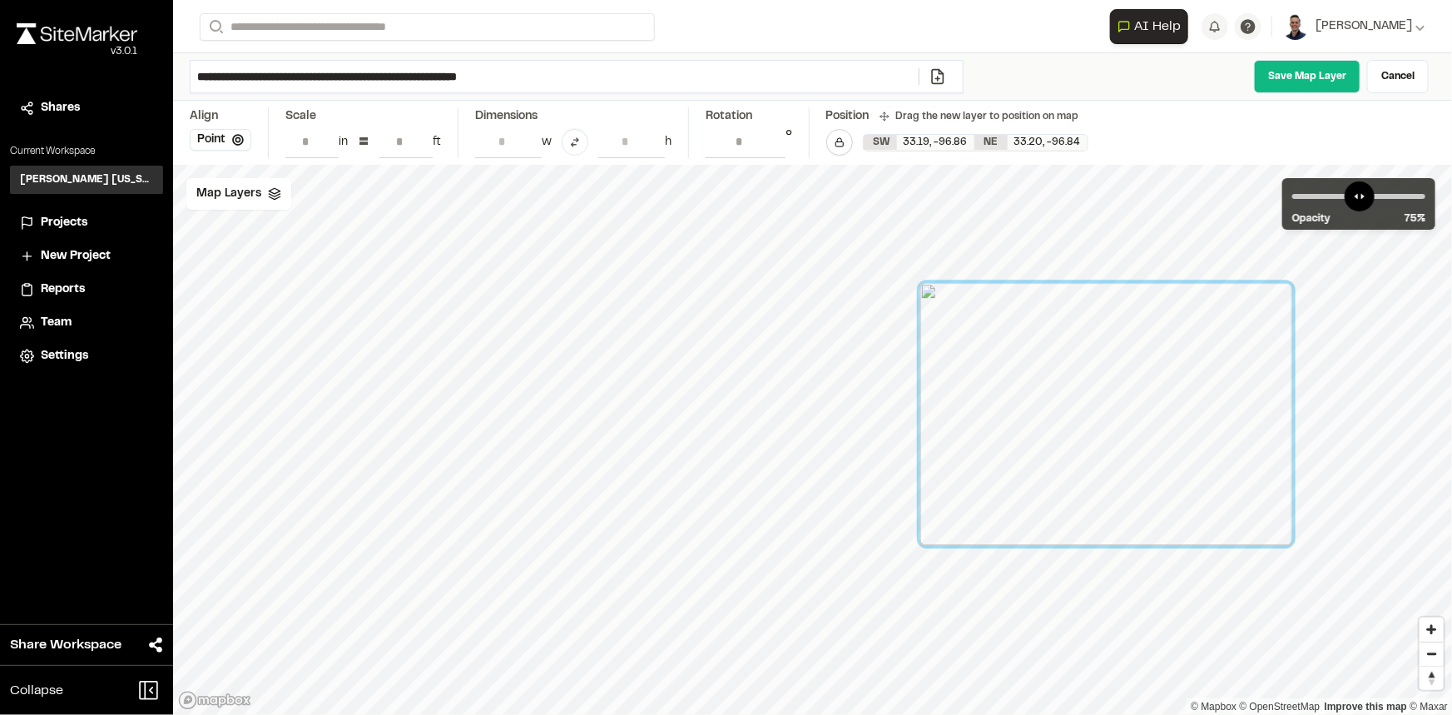
drag, startPoint x: 773, startPoint y: 433, endPoint x: 1063, endPoint y: 411, distance: 291.2
click at [1063, 411] on div at bounding box center [1106, 414] width 372 height 262
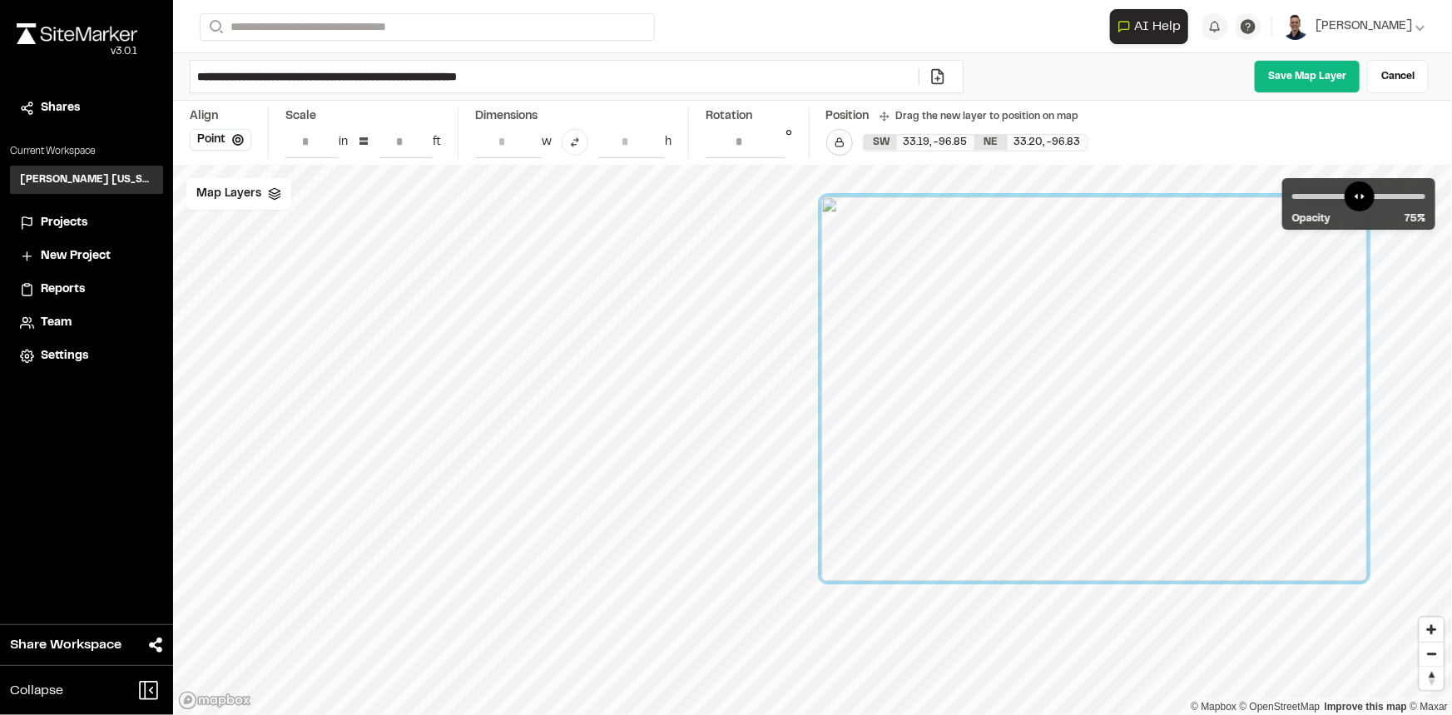
drag, startPoint x: 1040, startPoint y: 457, endPoint x: 1002, endPoint y: 453, distance: 38.4
click at [1002, 453] on div at bounding box center [1094, 388] width 546 height 384
click at [280, 197] on div "Map Layers" at bounding box center [238, 194] width 105 height 32
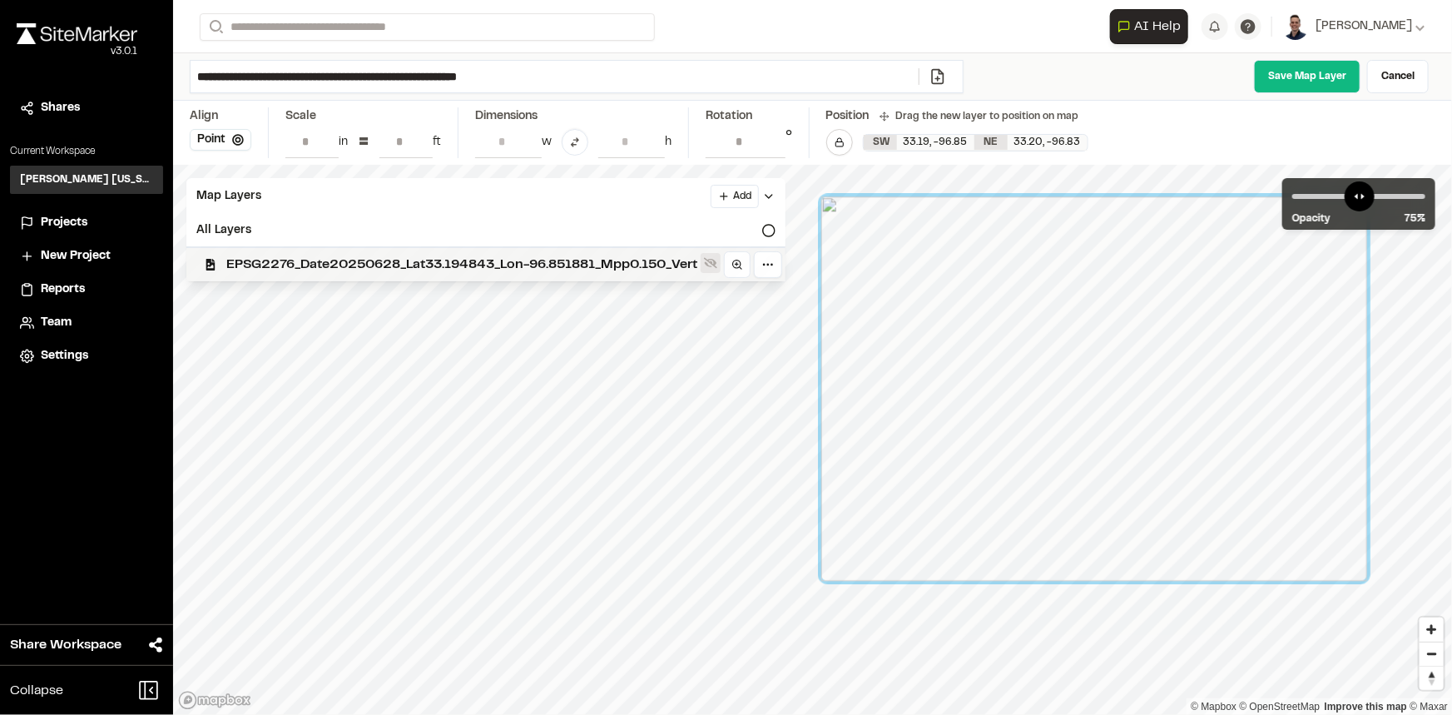
click at [720, 258] on button at bounding box center [710, 263] width 20 height 20
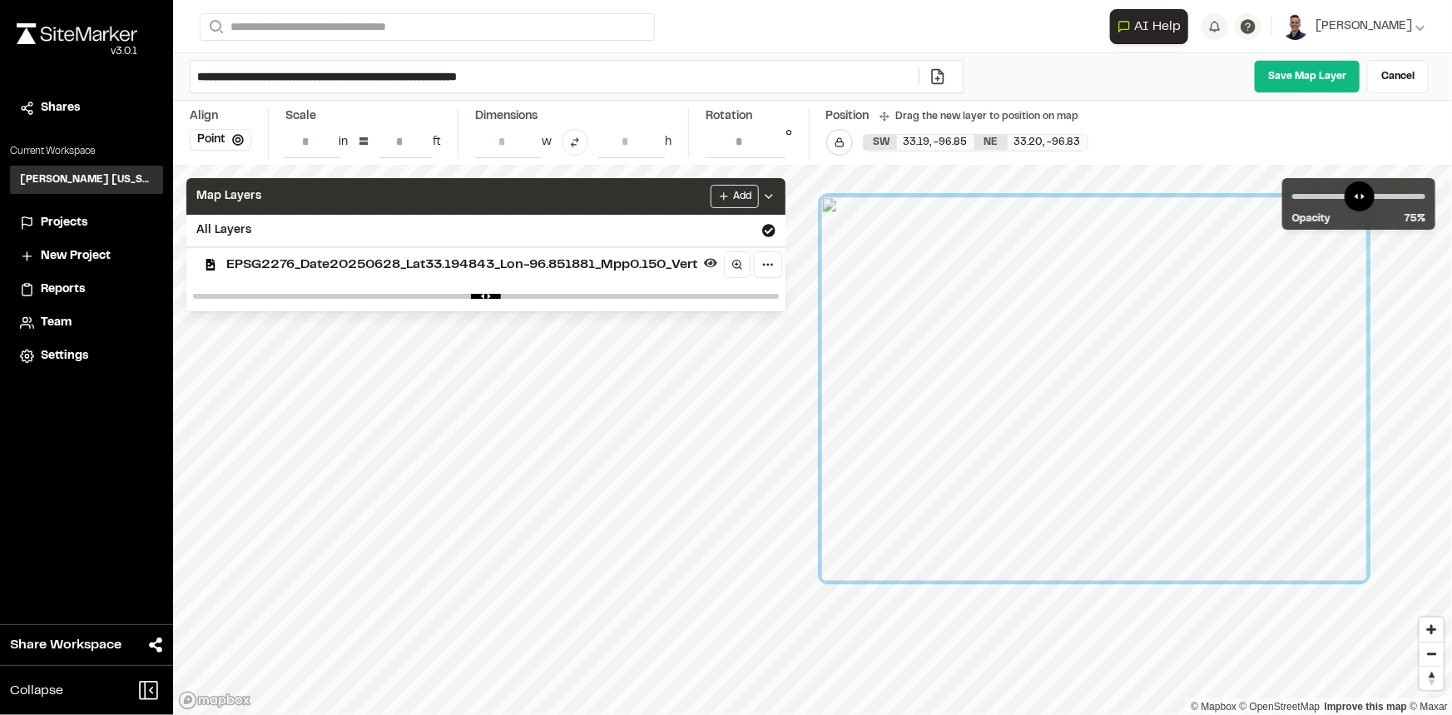
click at [775, 199] on icon at bounding box center [768, 196] width 13 height 13
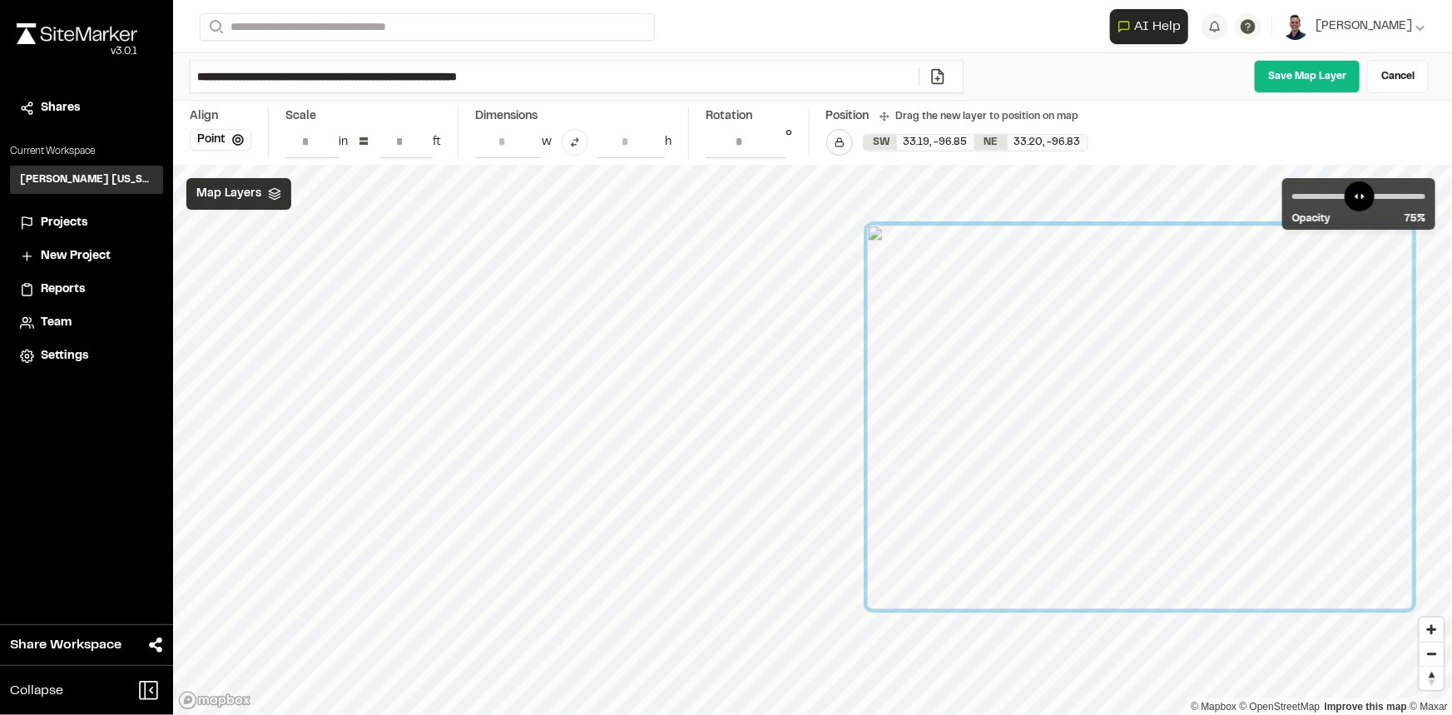
drag, startPoint x: 903, startPoint y: 343, endPoint x: 971, endPoint y: 362, distance: 70.0
click at [971, 362] on div at bounding box center [1140, 417] width 546 height 384
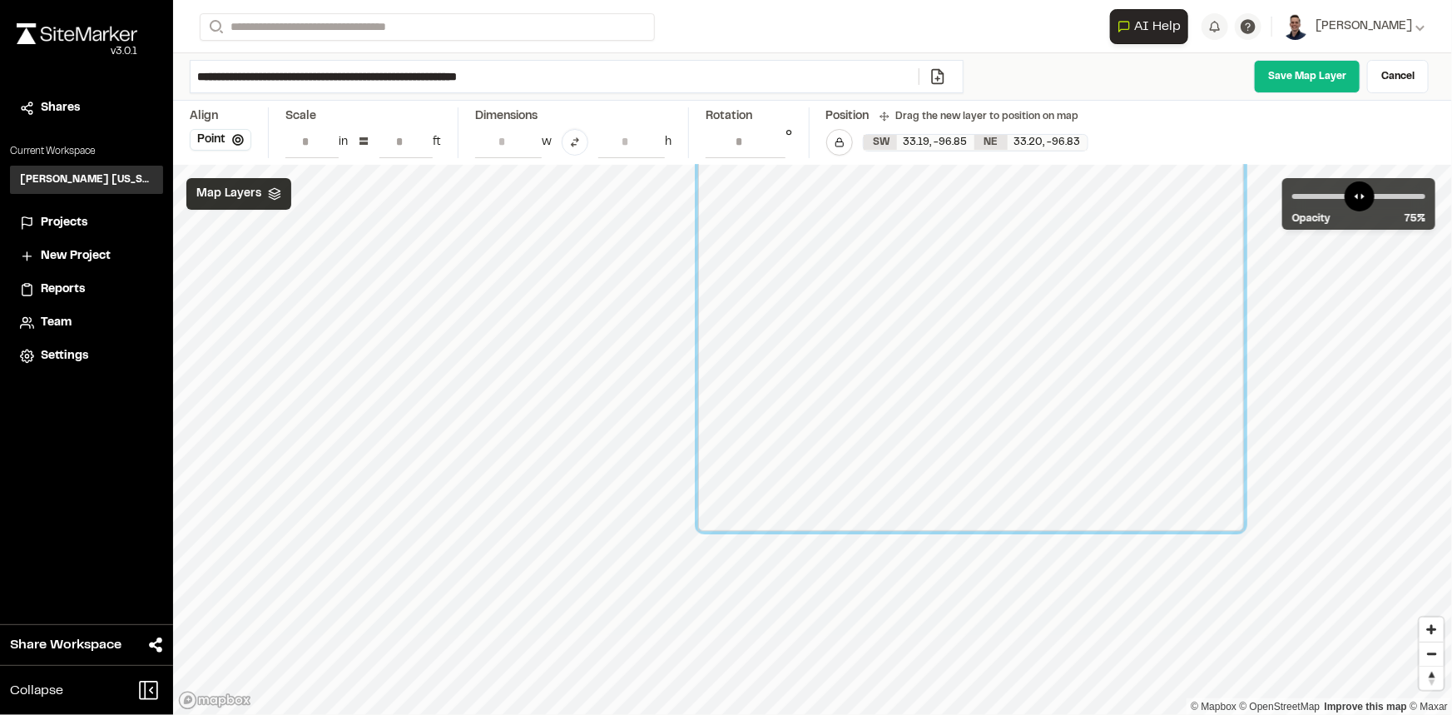
drag, startPoint x: 992, startPoint y: 455, endPoint x: 824, endPoint y: 377, distance: 186.1
click at [824, 377] on div at bounding box center [971, 338] width 546 height 384
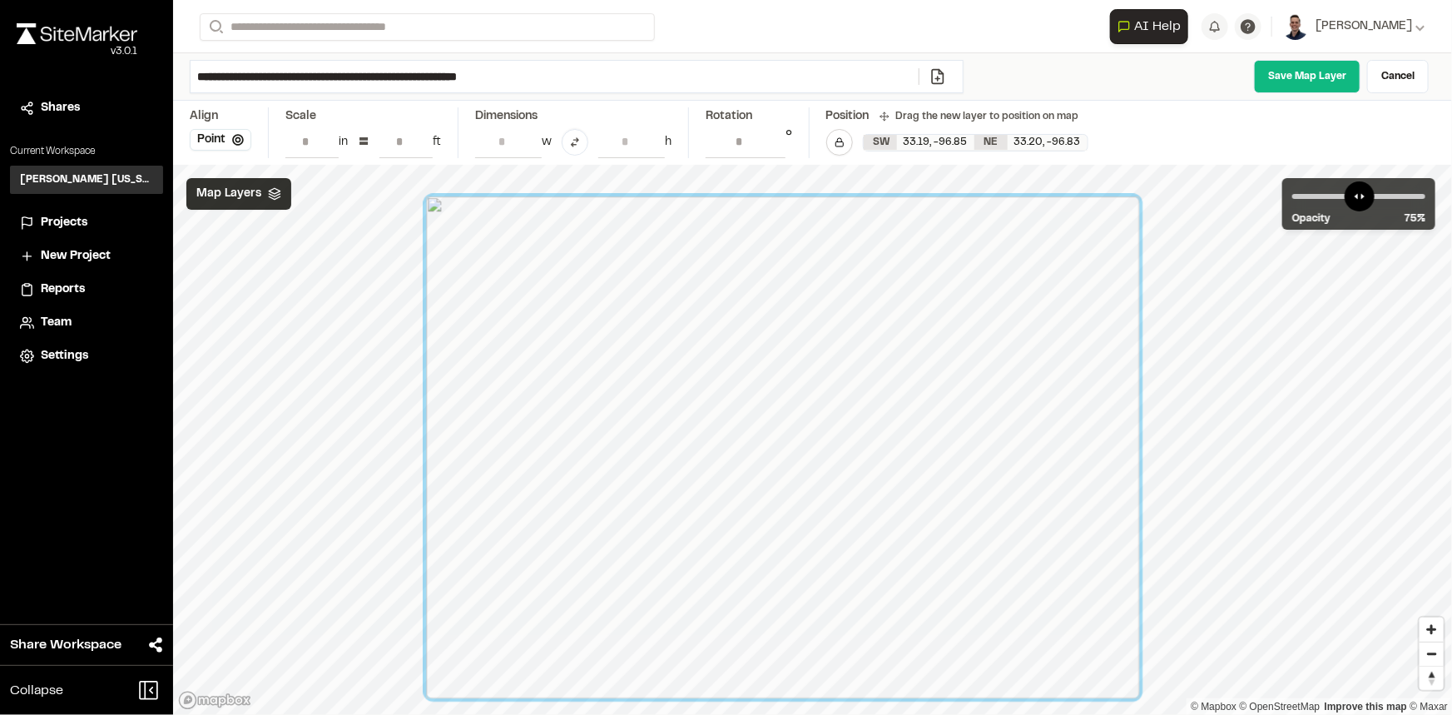
drag, startPoint x: 1014, startPoint y: 395, endPoint x: 707, endPoint y: 547, distance: 342.3
click at [707, 547] on div at bounding box center [782, 447] width 713 height 502
click at [1388, 78] on link "Cancel" at bounding box center [1398, 76] width 62 height 33
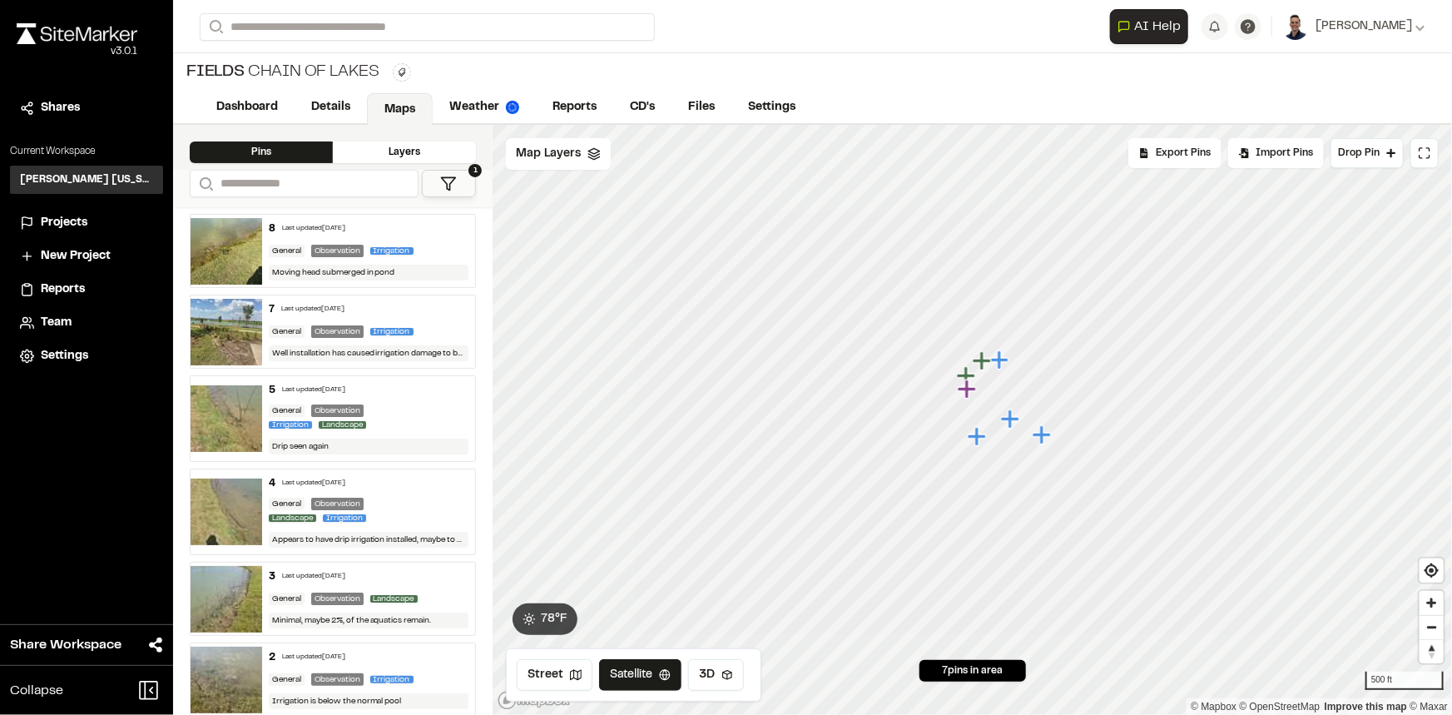
click at [452, 143] on div "Layers" at bounding box center [404, 152] width 143 height 22
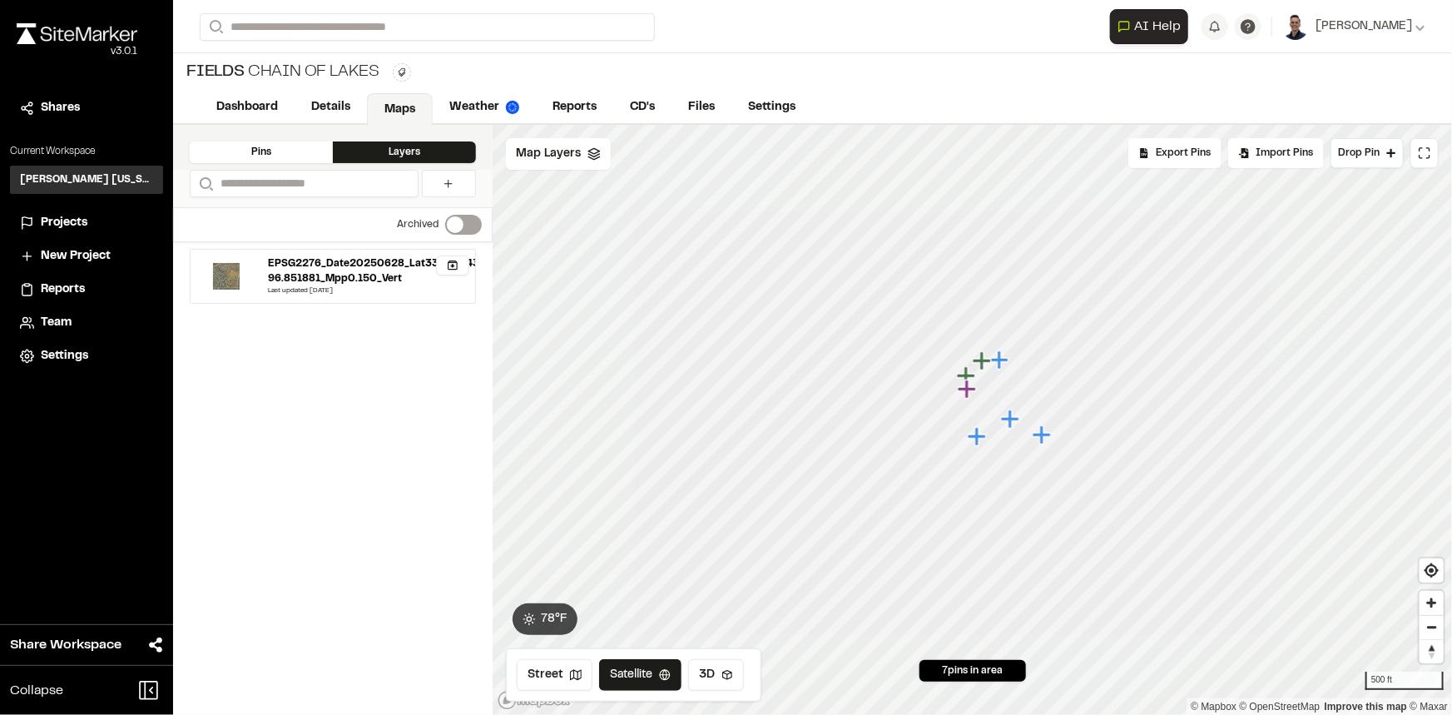
click at [452, 143] on div "Layers" at bounding box center [404, 152] width 143 height 22
click at [293, 156] on div "Pins" at bounding box center [261, 152] width 143 height 22
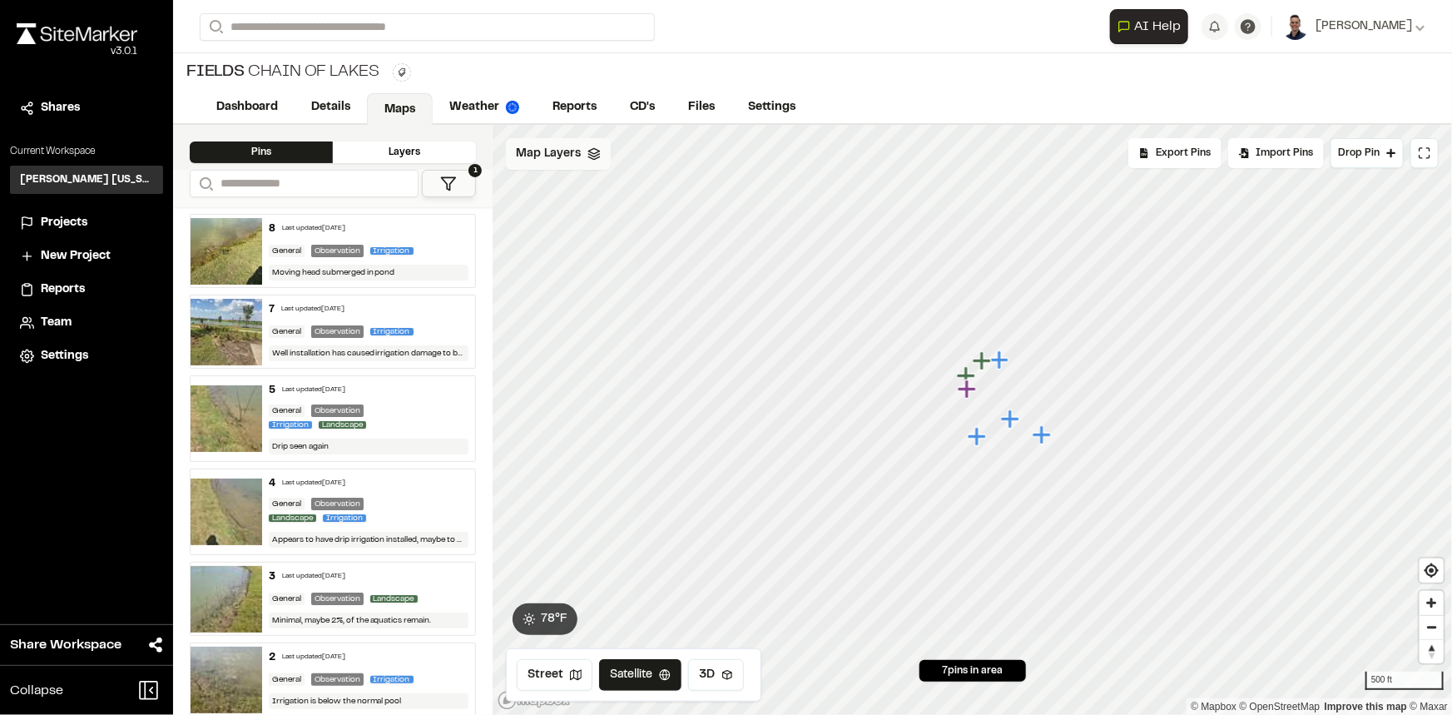
click at [563, 149] on span "Map Layers" at bounding box center [548, 154] width 65 height 18
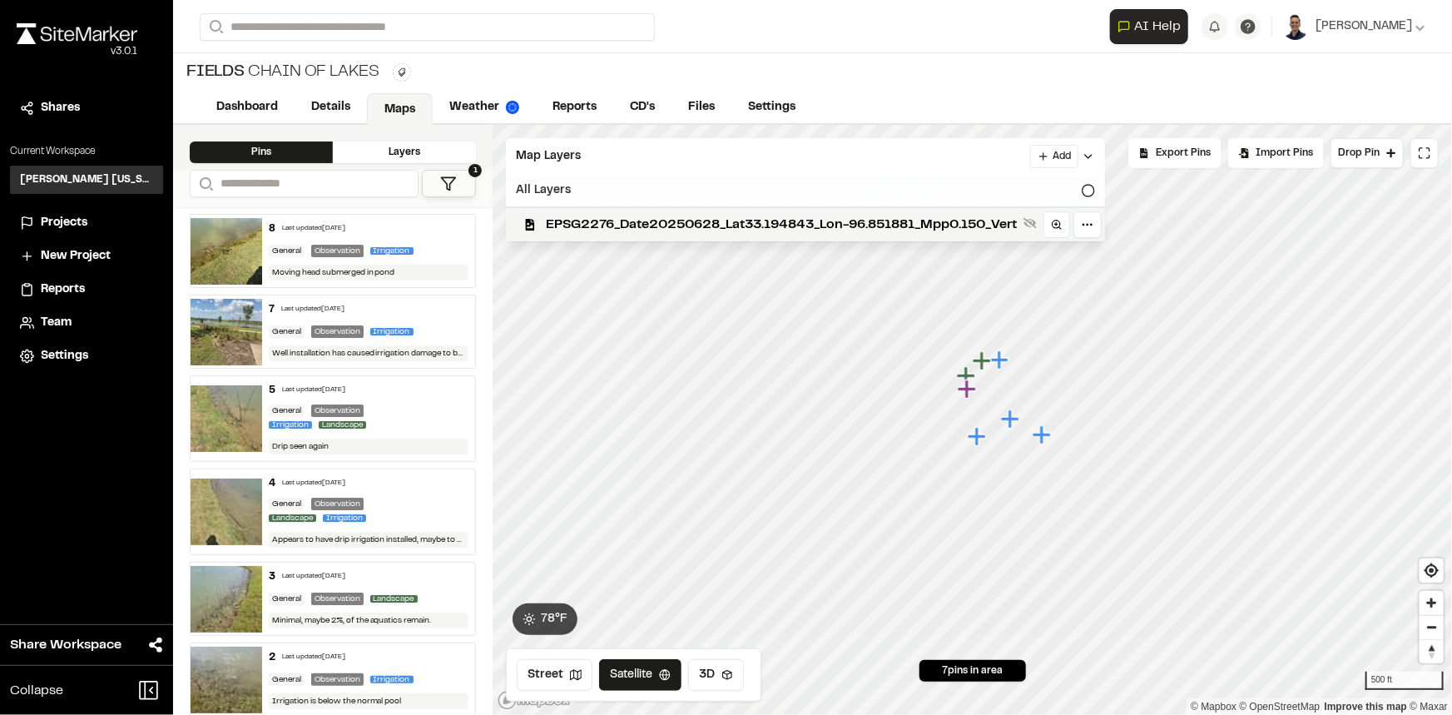
click at [601, 202] on div "All Layers" at bounding box center [805, 191] width 599 height 32
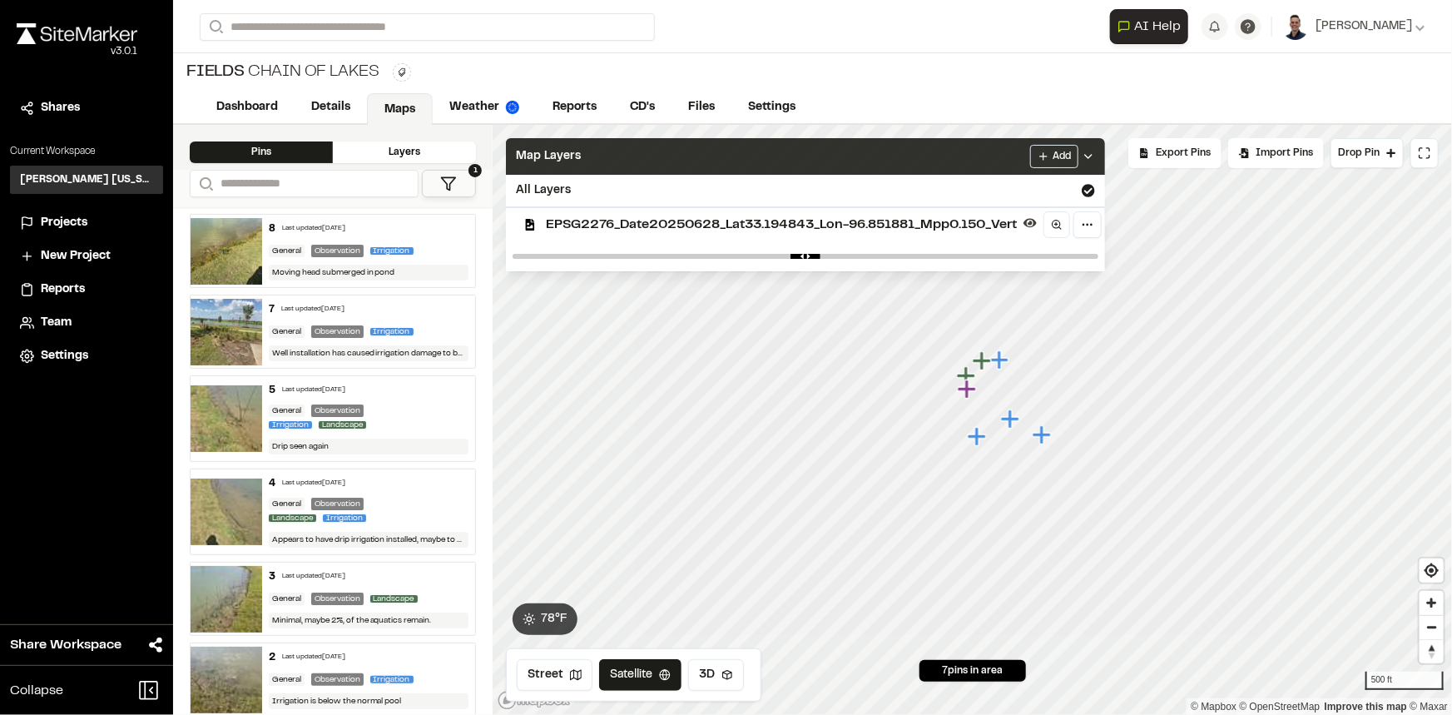
click at [1092, 155] on icon at bounding box center [1087, 156] width 13 height 13
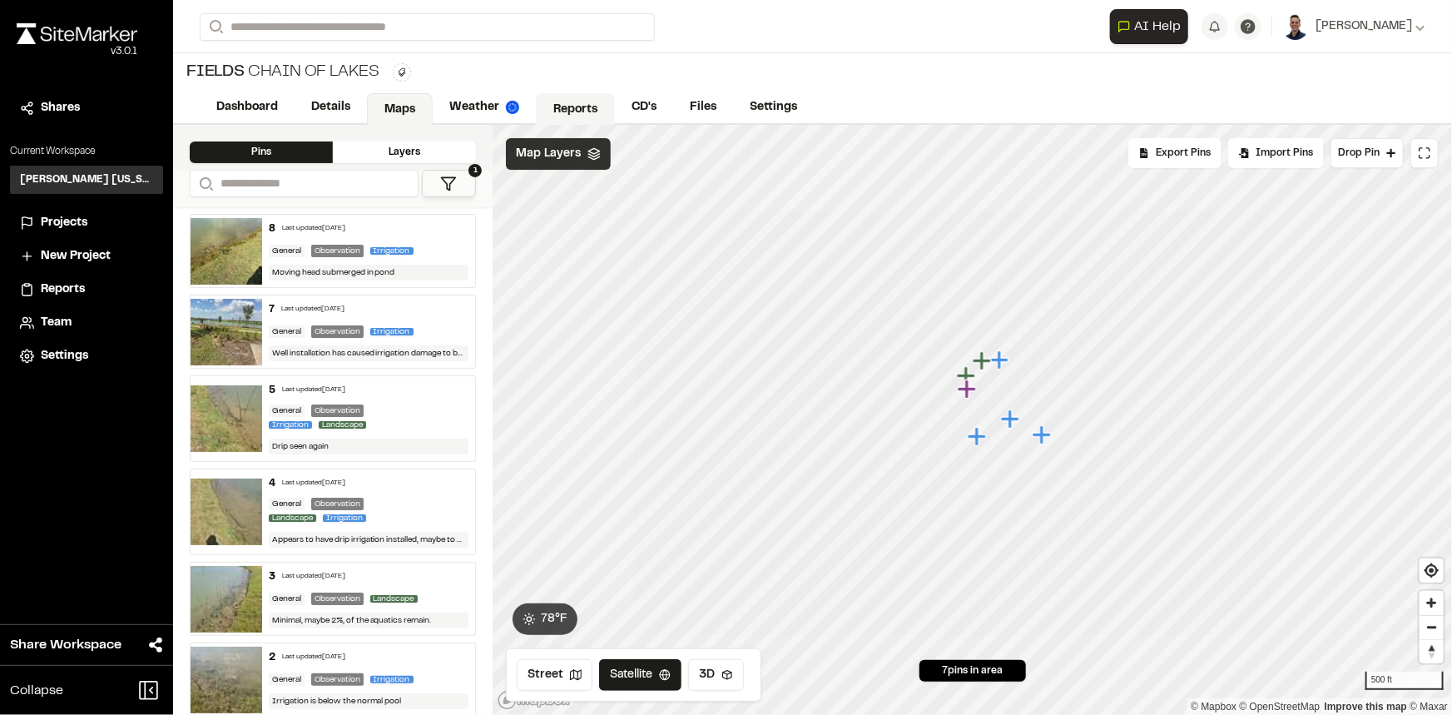
click at [561, 100] on link "Reports" at bounding box center [575, 109] width 79 height 32
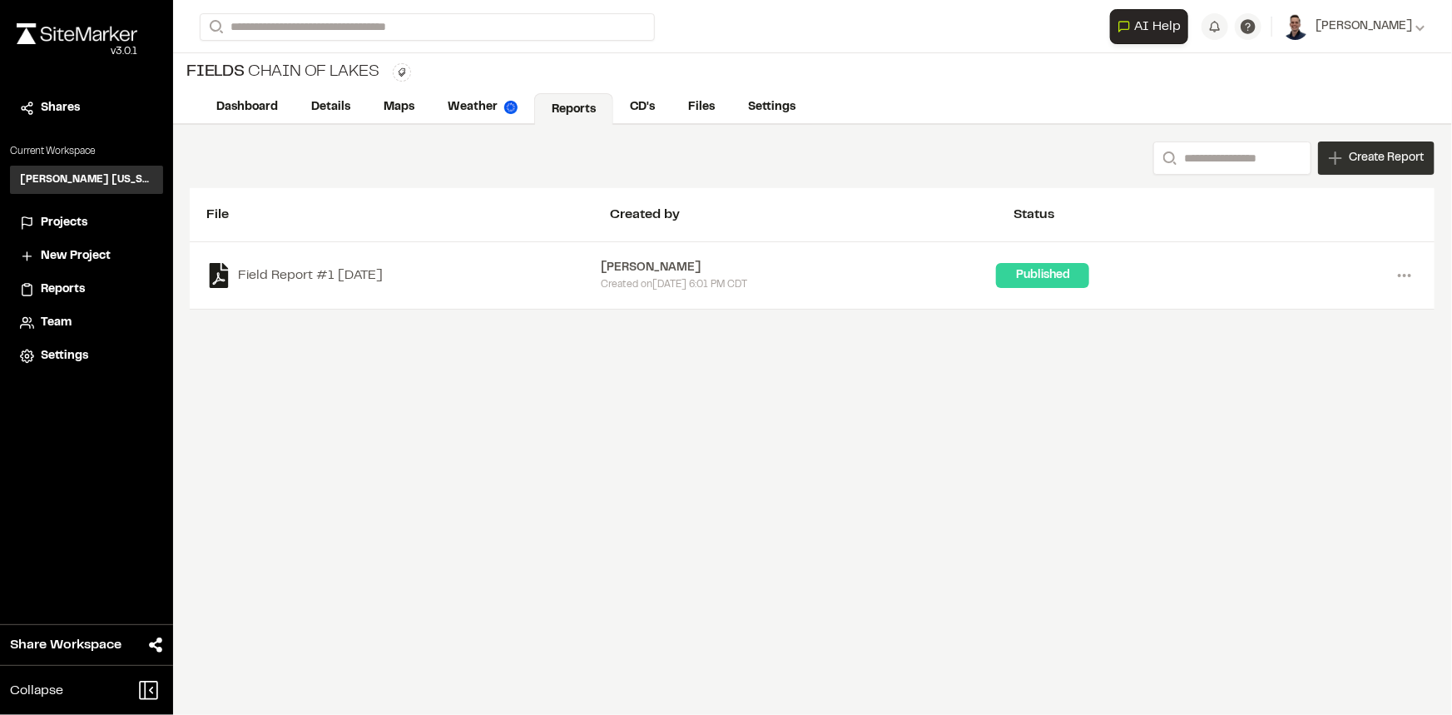
click at [1371, 146] on div "Create Report" at bounding box center [1376, 157] width 116 height 33
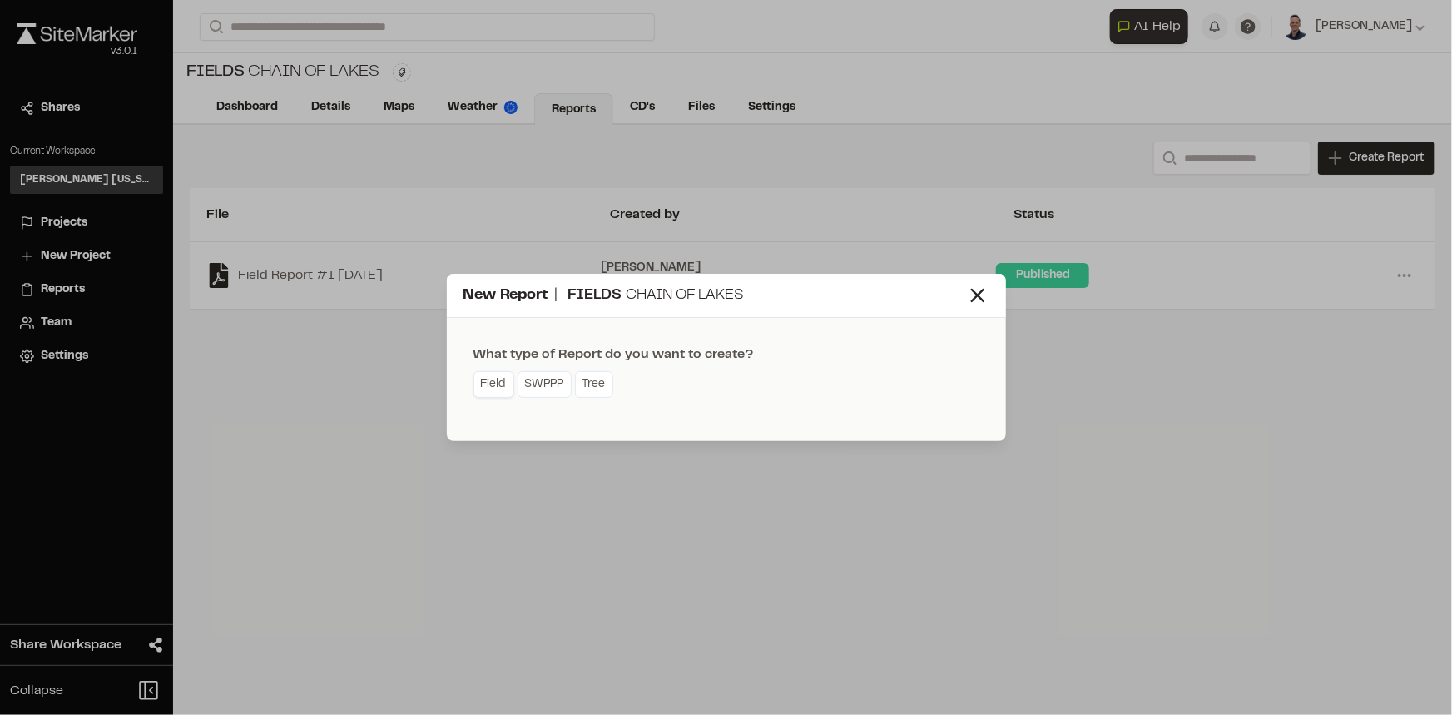
click at [499, 382] on link "Field" at bounding box center [493, 384] width 41 height 27
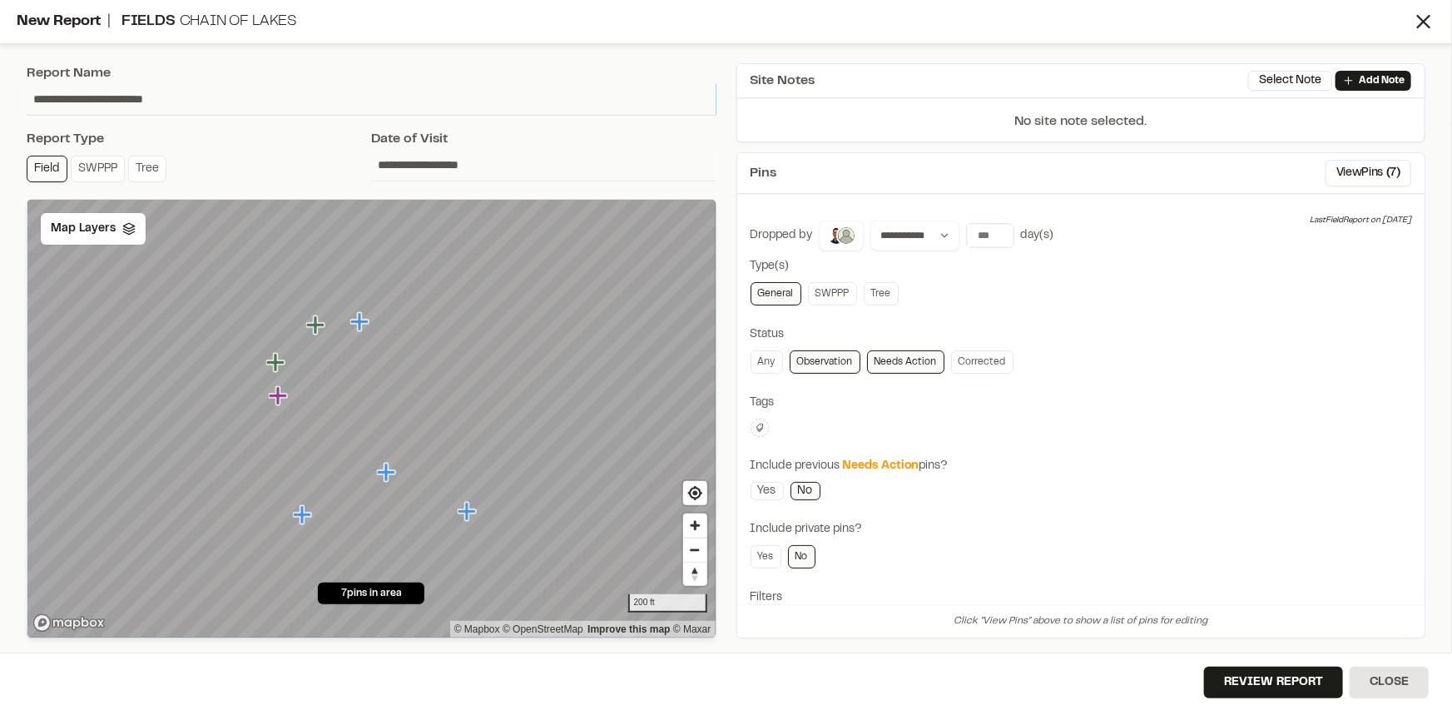
drag, startPoint x: 197, startPoint y: 96, endPoint x: -25, endPoint y: 98, distance: 222.1
click at [0, 98] on html "**********" at bounding box center [726, 357] width 1452 height 715
type input "**********"
click at [107, 236] on span "Map Layers" at bounding box center [83, 229] width 65 height 18
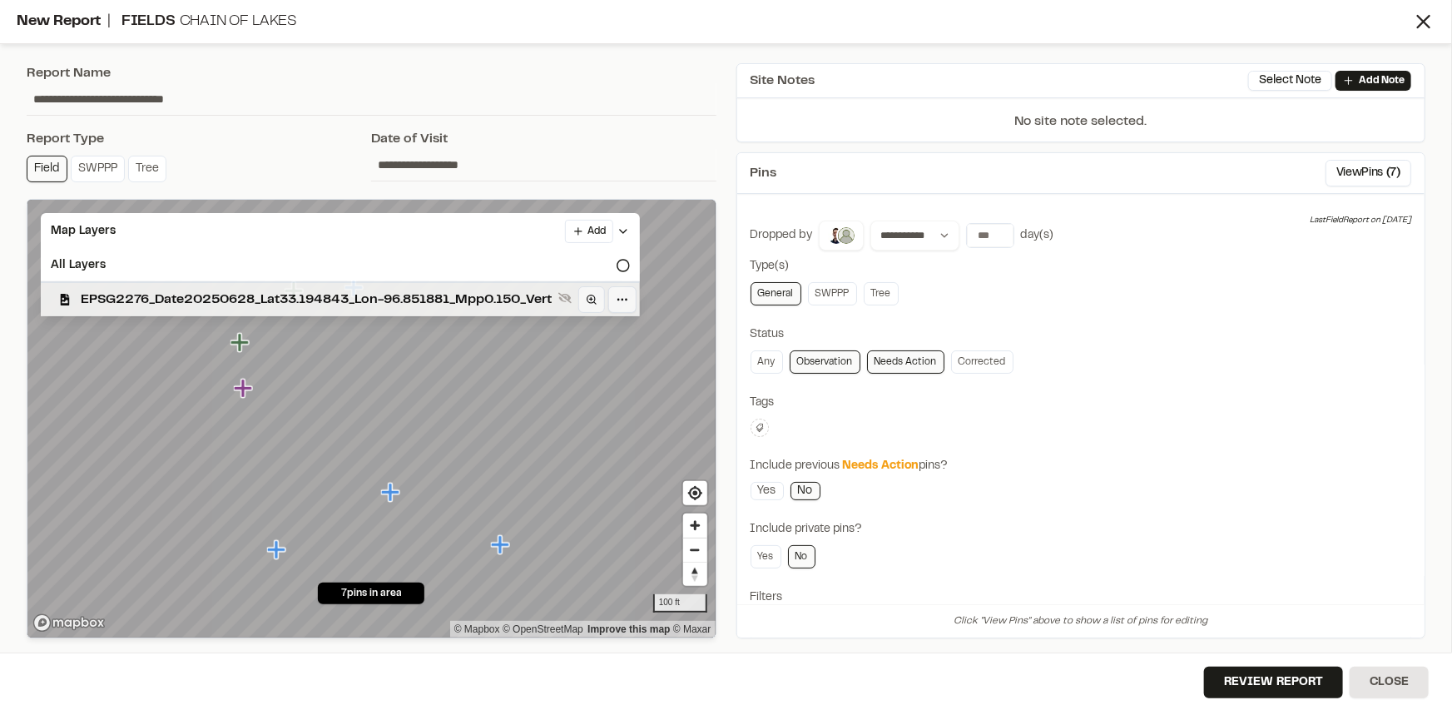
click at [233, 292] on span "EPSG2276_Date20250628_Lat33.194843_Lon-96.851881_Mpp0.150_Vert" at bounding box center [316, 300] width 471 height 20
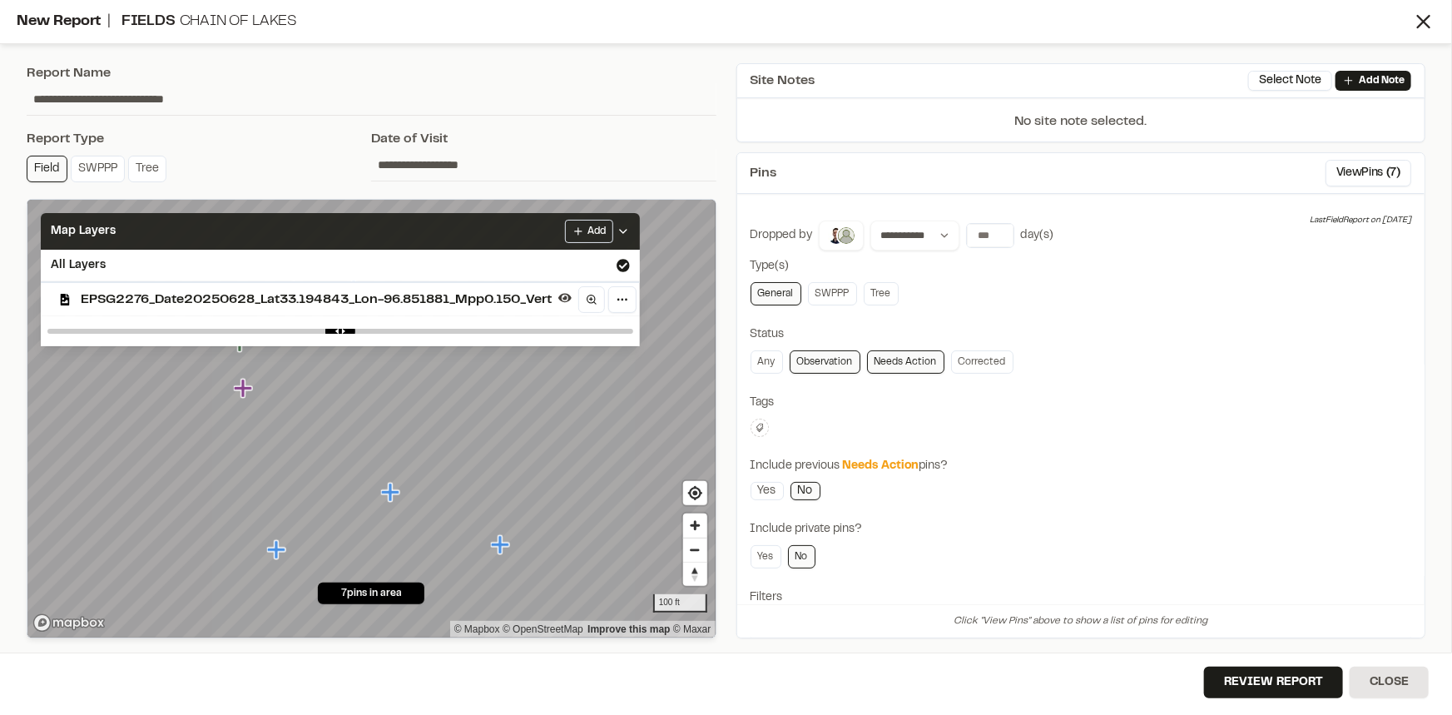
click at [629, 235] on icon at bounding box center [622, 231] width 13 height 13
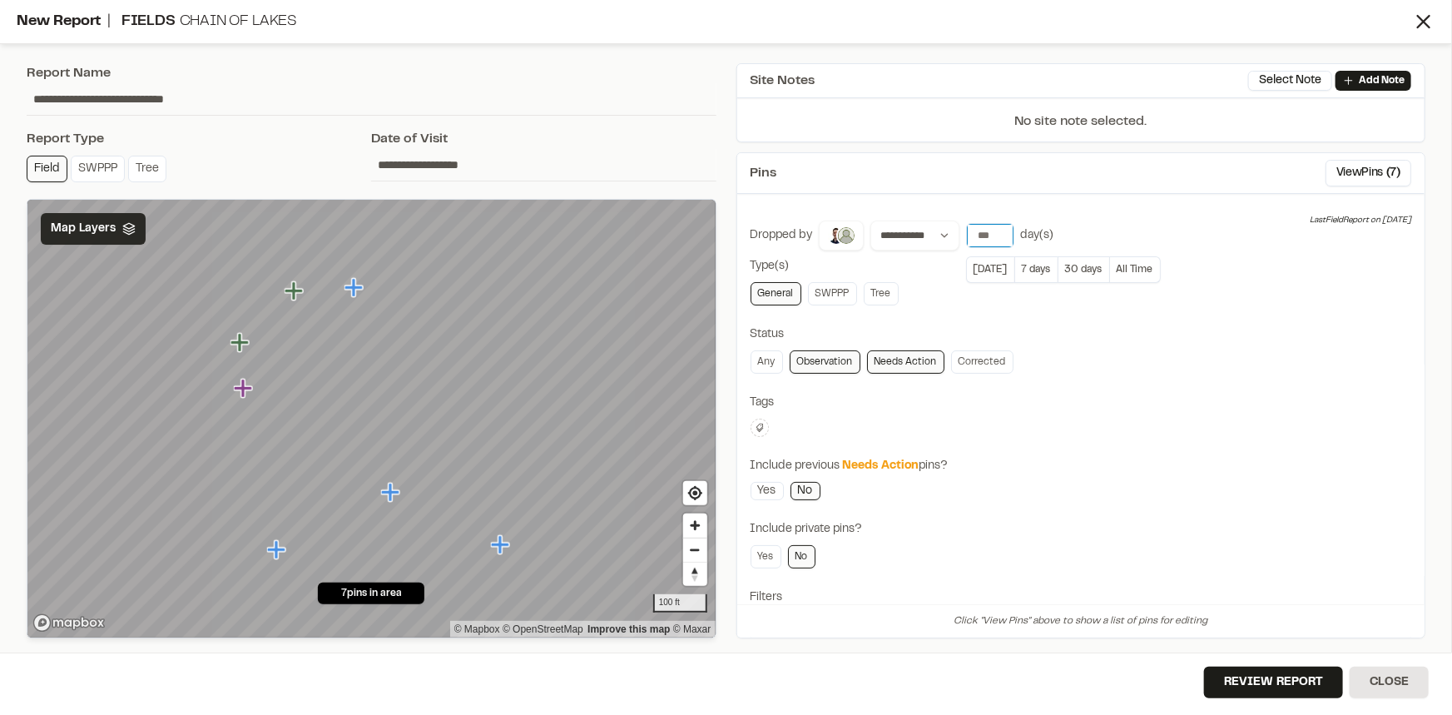
type input "*"
click at [996, 238] on input "*" at bounding box center [990, 235] width 47 height 23
click at [1318, 686] on button "Review Report" at bounding box center [1273, 682] width 139 height 32
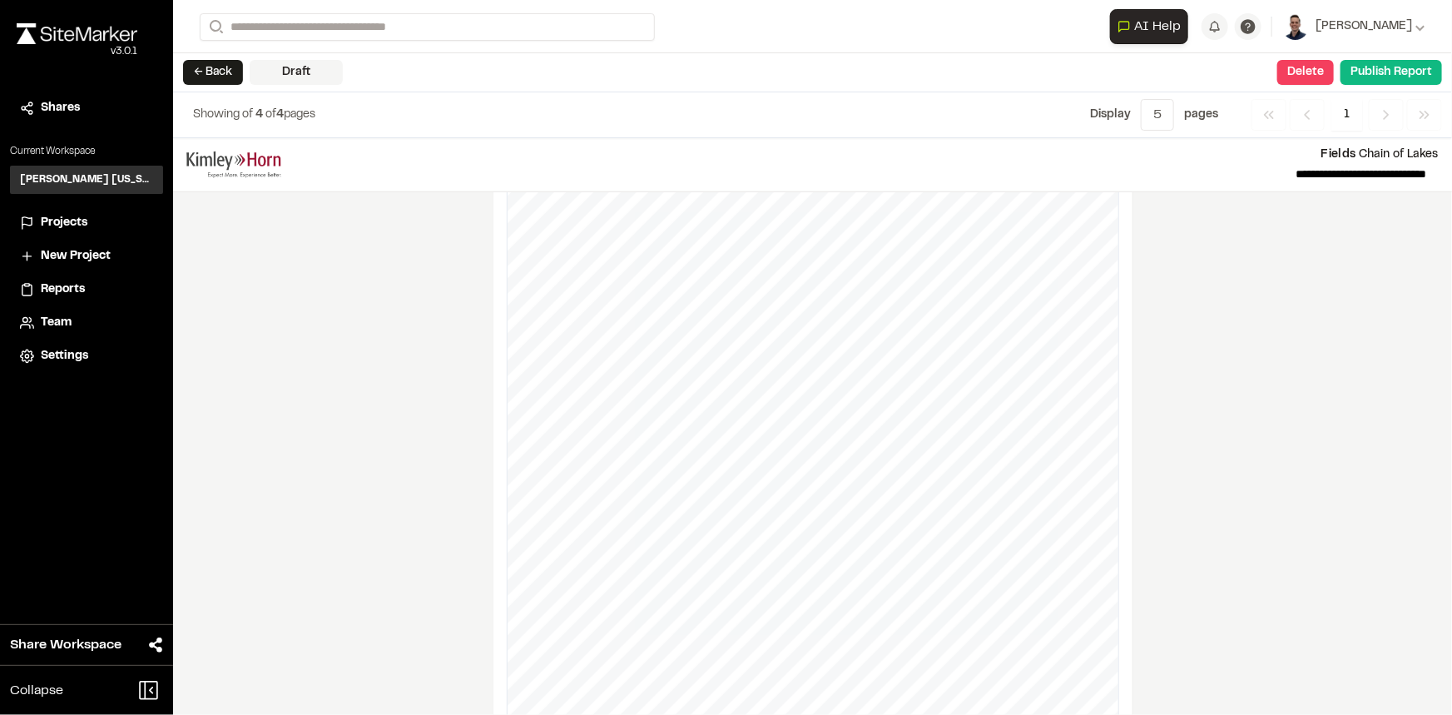
scroll to position [758, 0]
click at [1387, 77] on button "Publish Report" at bounding box center [1390, 72] width 101 height 25
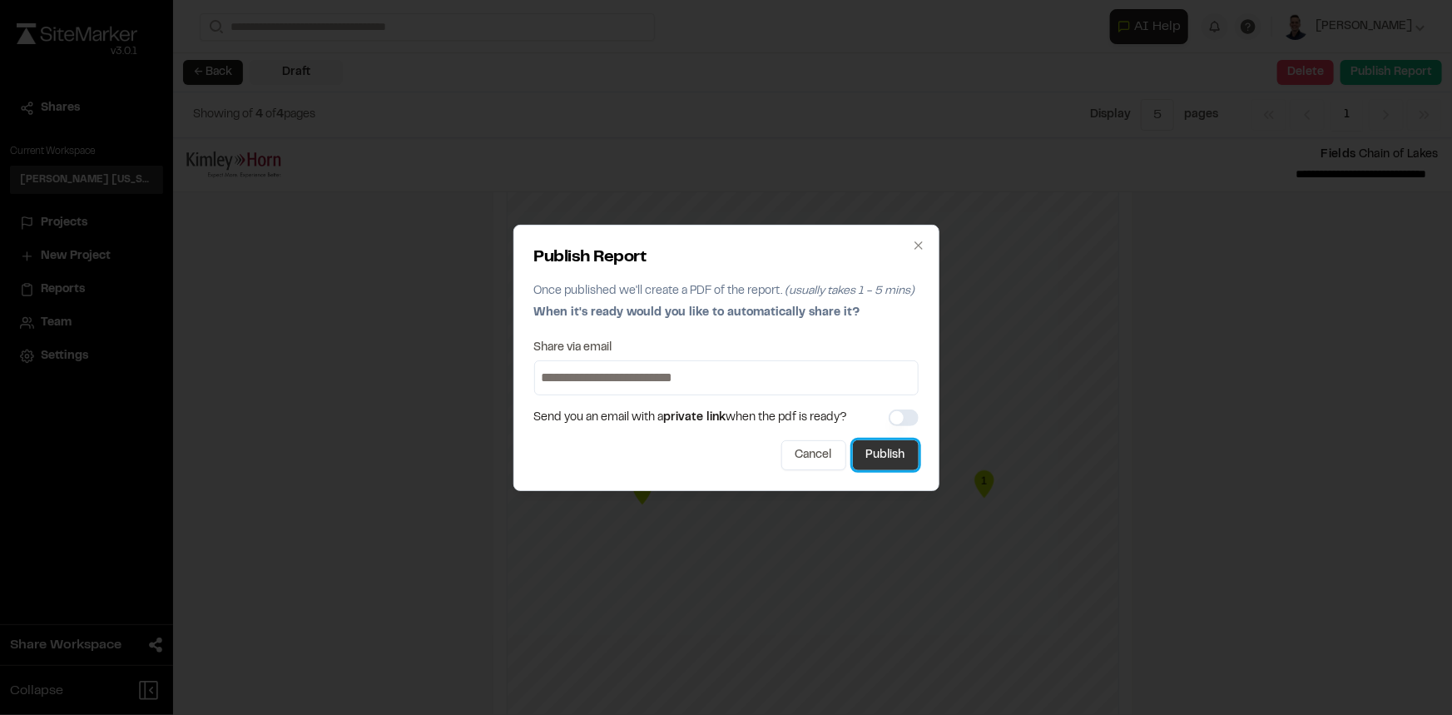
click at [877, 449] on button "Publish" at bounding box center [886, 455] width 66 height 30
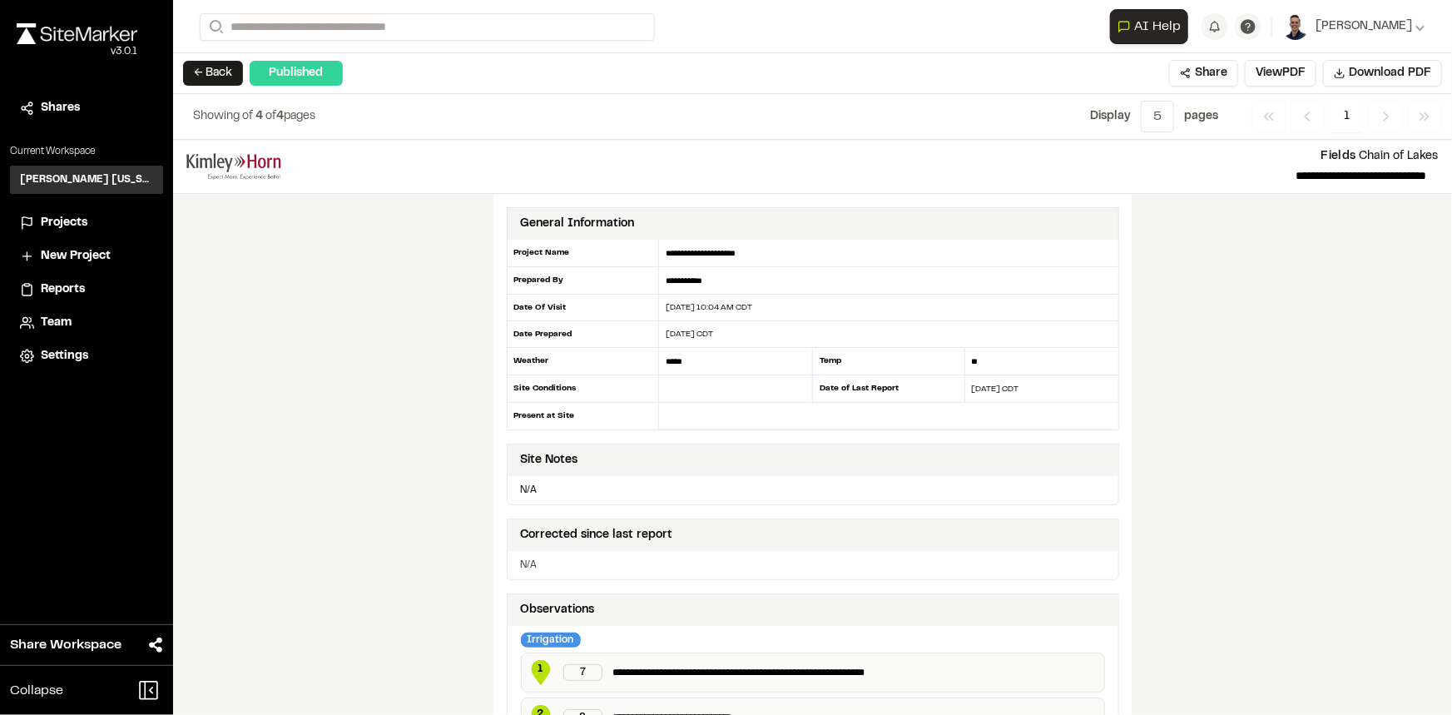
click at [1304, 506] on div "**********" at bounding box center [812, 427] width 1279 height 575
click at [1356, 68] on span "Download PDF" at bounding box center [1390, 73] width 82 height 18
click at [950, 59] on div "← Back Published Share View PDF Download PDF" at bounding box center [812, 73] width 1279 height 41
